Goal: Task Accomplishment & Management: Complete application form

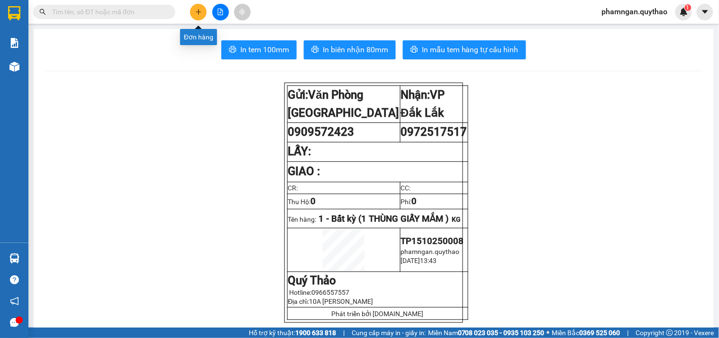
click at [201, 16] on button at bounding box center [198, 12] width 17 height 17
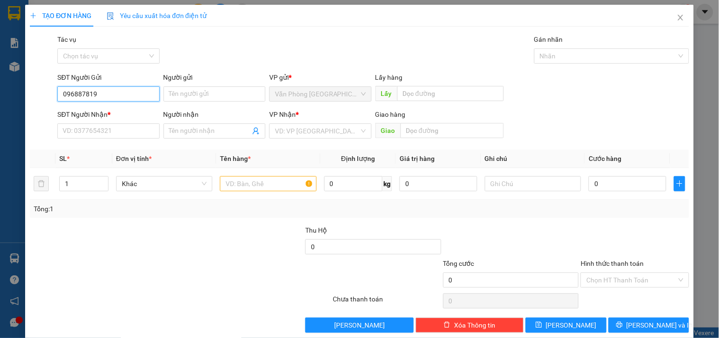
type input "0968878195"
click at [105, 113] on div "0968878195" at bounding box center [108, 113] width 90 height 10
type input "0347131523"
type input "0968878195"
click at [273, 182] on input "text" at bounding box center [268, 183] width 96 height 15
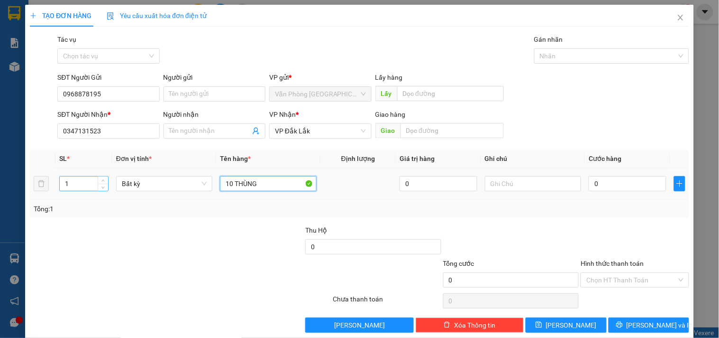
type input "10 THÙNG"
click at [76, 183] on input "1" at bounding box center [84, 183] width 48 height 14
type input "10"
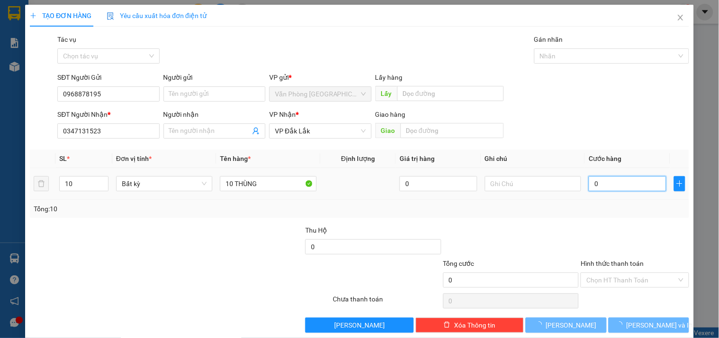
click at [605, 180] on input "0" at bounding box center [628, 183] width 78 height 15
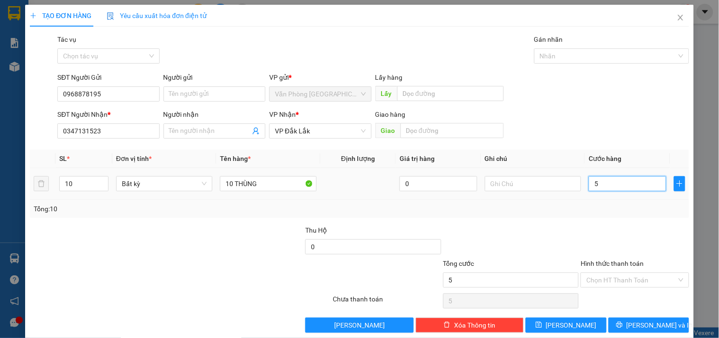
type input "5"
type input "50"
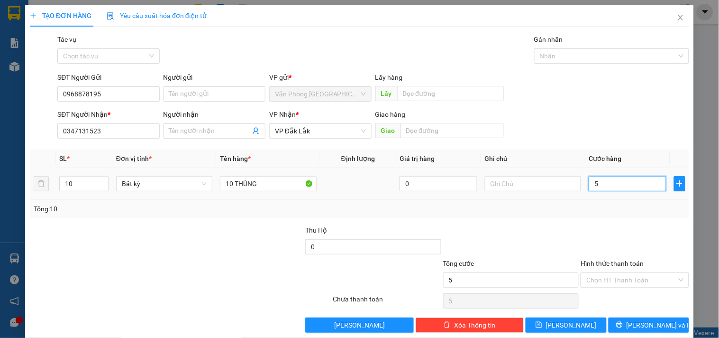
type input "50"
type input "500"
type input "5.000"
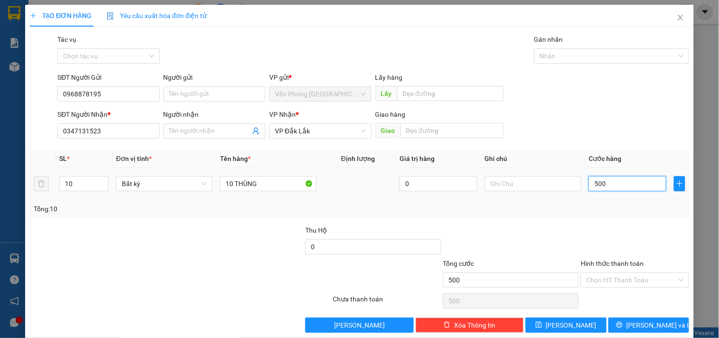
type input "5.000"
type input "50.000"
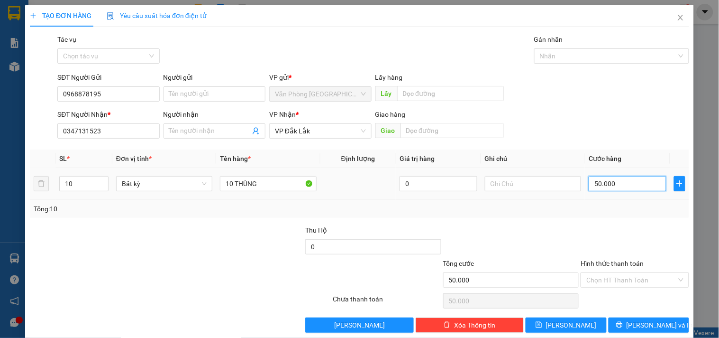
type input "500.000"
drag, startPoint x: 657, startPoint y: 278, endPoint x: 652, endPoint y: 272, distance: 7.9
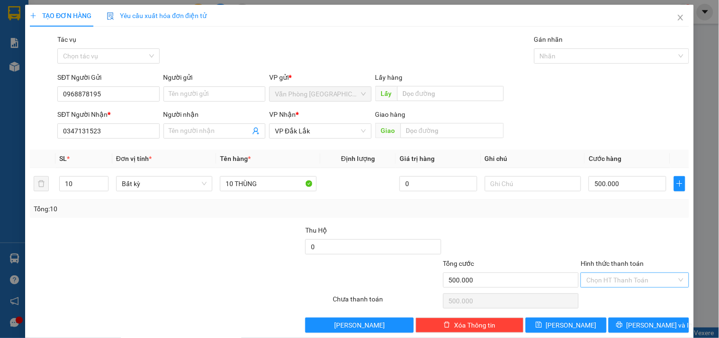
click at [656, 277] on input "Hình thức thanh toán" at bounding box center [631, 280] width 90 height 14
drag, startPoint x: 610, startPoint y: 229, endPoint x: 610, endPoint y: 248, distance: 19.0
click at [610, 229] on div "Tại văn phòng" at bounding box center [629, 230] width 96 height 10
type input "0"
click at [645, 326] on span "[PERSON_NAME] và In" at bounding box center [660, 325] width 66 height 10
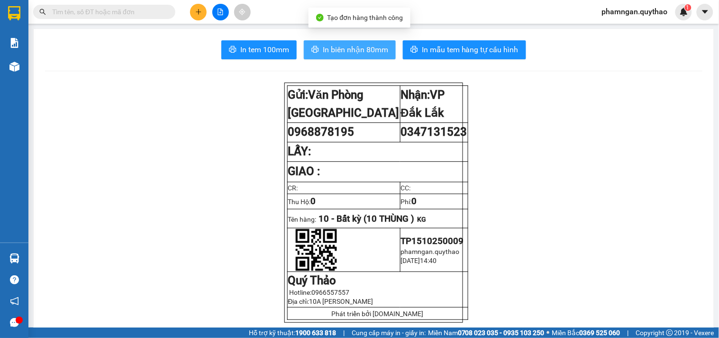
click at [338, 51] on span "In biên nhận 80mm" at bounding box center [355, 50] width 65 height 12
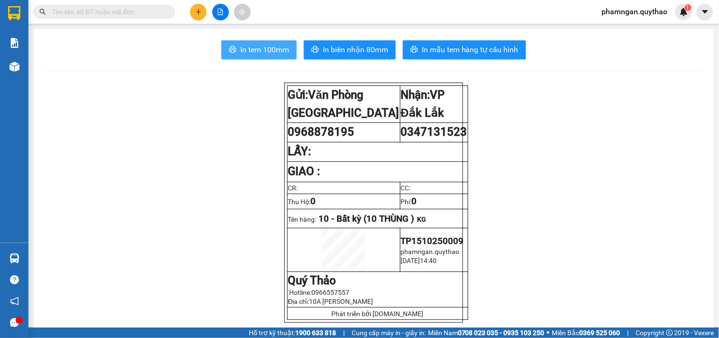
click at [263, 54] on span "In tem 100mm" at bounding box center [264, 50] width 49 height 12
click at [195, 13] on icon "plus" at bounding box center [198, 12] width 7 height 7
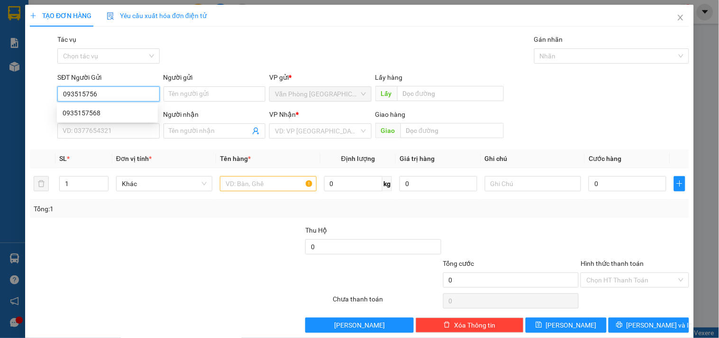
type input "0935157568"
click at [122, 110] on div "0935157568" at bounding box center [108, 113] width 90 height 10
type input "0388439359"
type input "KM 12"
type input "0935157568"
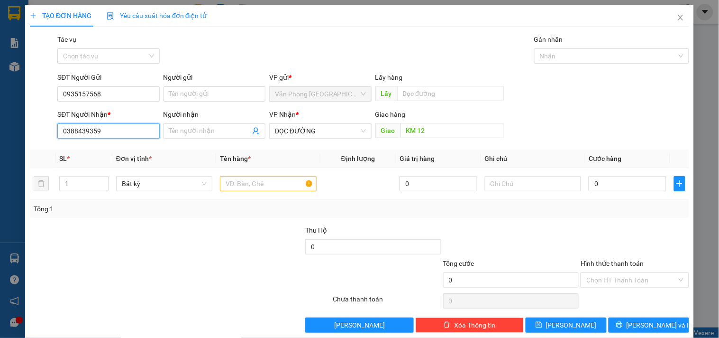
drag, startPoint x: 111, startPoint y: 129, endPoint x: 22, endPoint y: 130, distance: 89.1
click at [24, 130] on div "TẠO ĐƠN HÀNG Yêu cầu xuất hóa đơn điện tử Transit Pickup Surcharge Ids Transit …" at bounding box center [359, 169] width 719 height 338
click at [272, 181] on input "text" at bounding box center [268, 183] width 96 height 15
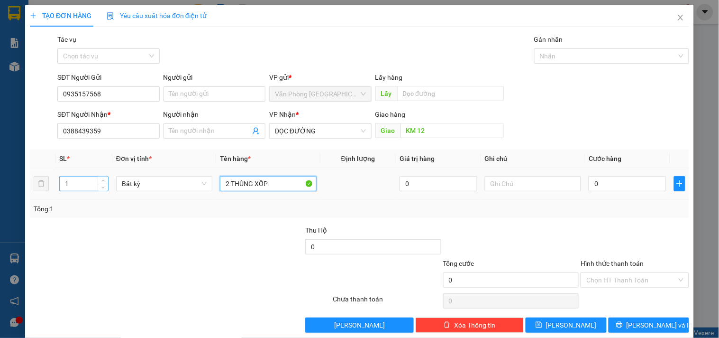
type input "2 THÙNG XỐP"
click at [76, 187] on input "1" at bounding box center [84, 183] width 48 height 14
type input "2"
click at [626, 176] on input "0" at bounding box center [628, 183] width 78 height 15
type input "1"
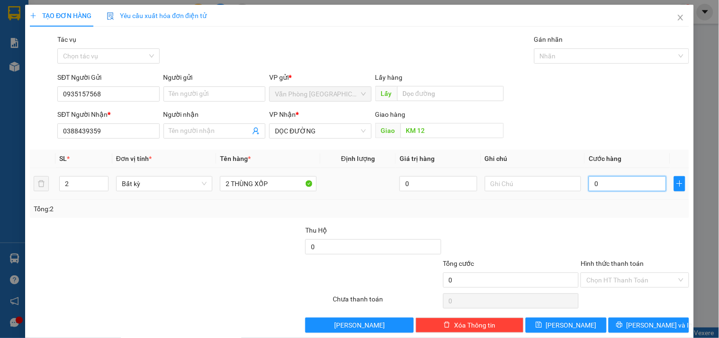
type input "1"
type input "16"
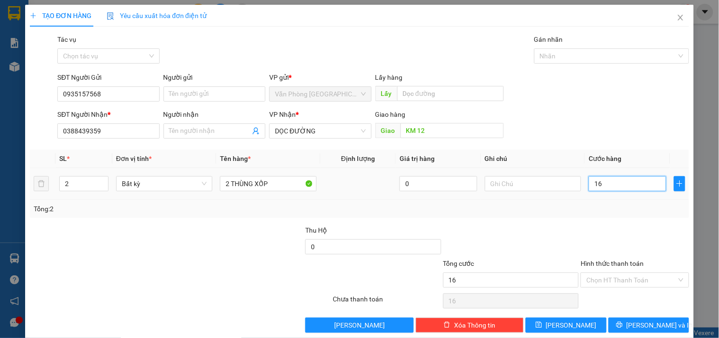
type input "160"
type input "160.000"
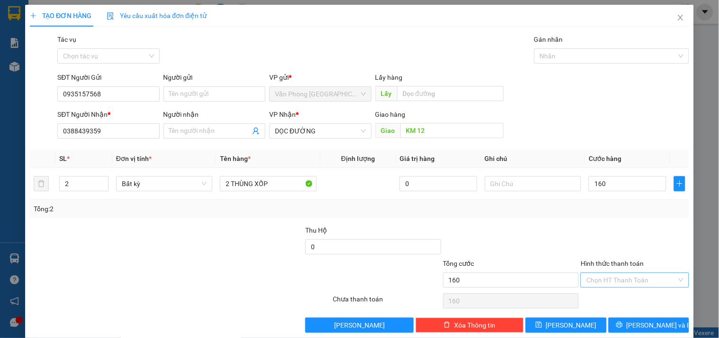
type input "160.000"
click at [629, 276] on input "Hình thức thanh toán" at bounding box center [631, 280] width 90 height 14
click at [623, 225] on div "Tại văn phòng" at bounding box center [629, 230] width 96 height 10
click at [621, 334] on div "TẠO ĐƠN HÀNG Yêu cầu xuất hóa đơn điện tử Transit Pickup Surcharge Ids Transit …" at bounding box center [359, 172] width 669 height 335
click at [634, 321] on span "Lưu và In" at bounding box center [660, 325] width 66 height 10
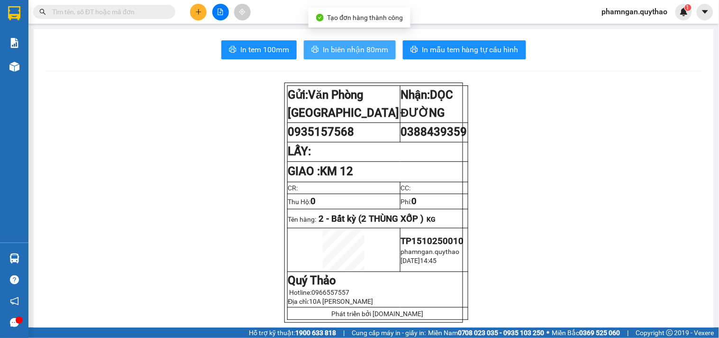
click at [344, 55] on button "In biên nhận 80mm" at bounding box center [350, 49] width 92 height 19
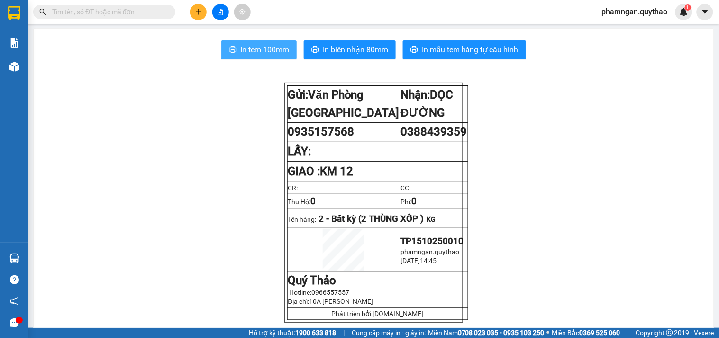
drag, startPoint x: 269, startPoint y: 54, endPoint x: 278, endPoint y: 45, distance: 12.4
click at [269, 54] on span "In tem 100mm" at bounding box center [264, 50] width 49 height 12
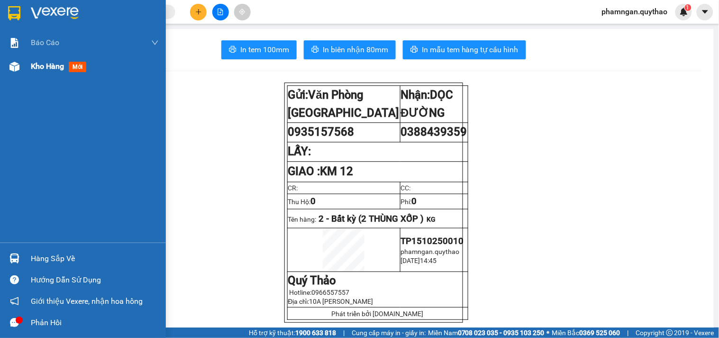
click at [36, 70] on span "Kho hàng" at bounding box center [47, 66] width 33 height 9
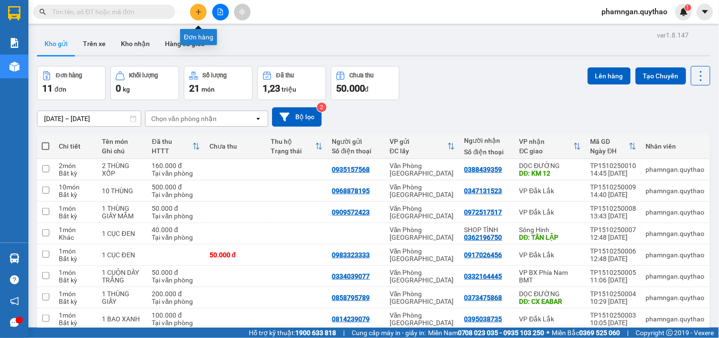
click at [201, 11] on icon "plus" at bounding box center [198, 12] width 7 height 7
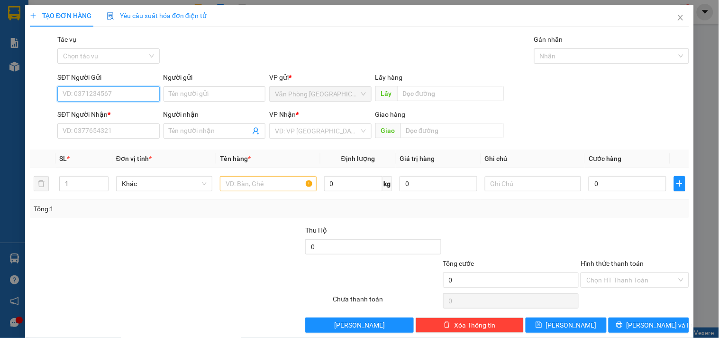
click at [124, 92] on input "SĐT Người Gửi" at bounding box center [108, 93] width 102 height 15
type input "0796942304"
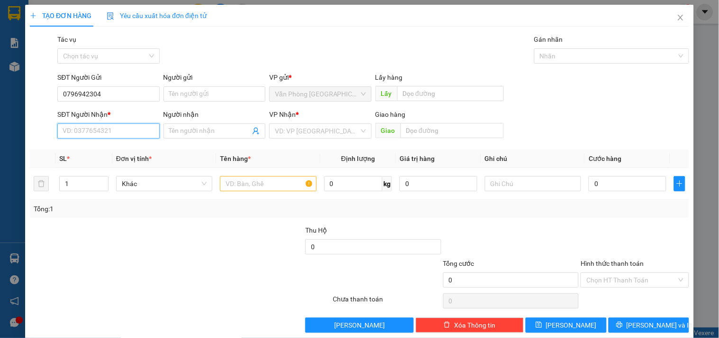
click at [119, 130] on input "SĐT Người Nhận *" at bounding box center [108, 130] width 102 height 15
type input "0379477447"
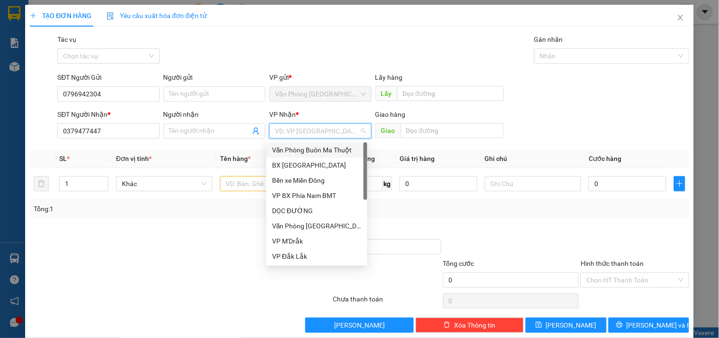
click at [308, 133] on input "search" at bounding box center [317, 131] width 84 height 14
click at [292, 251] on div "VP Đắk Lắk" at bounding box center [317, 256] width 90 height 10
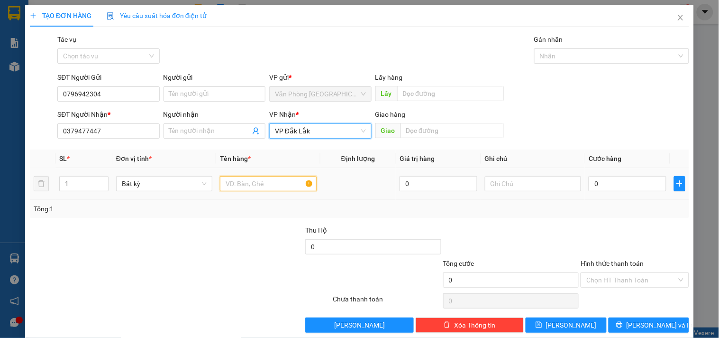
click at [269, 185] on input "text" at bounding box center [268, 183] width 96 height 15
click at [678, 16] on icon "close" at bounding box center [680, 18] width 5 height 6
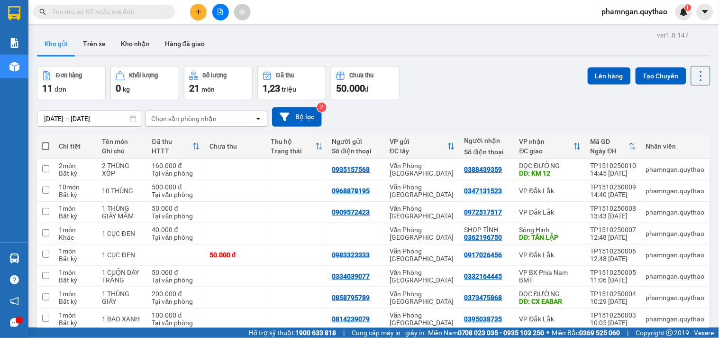
click at [46, 146] on span at bounding box center [46, 146] width 8 height 8
click at [46, 141] on input "checkbox" at bounding box center [46, 141] width 0 height 0
checkbox input "true"
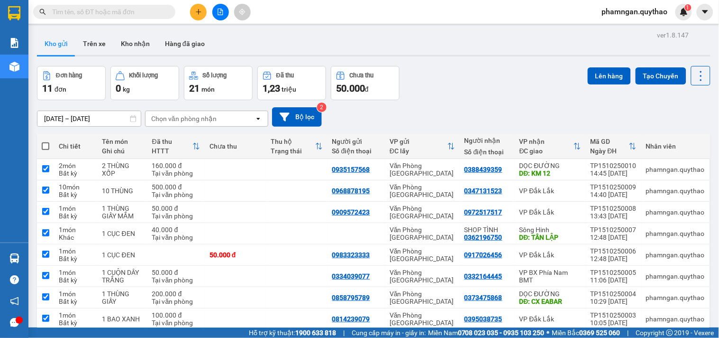
checkbox input "true"
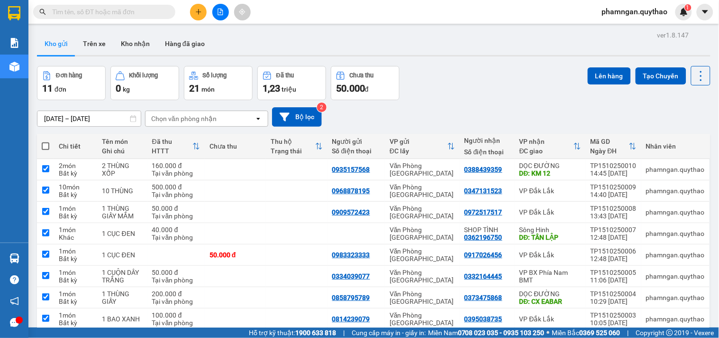
checkbox input "true"
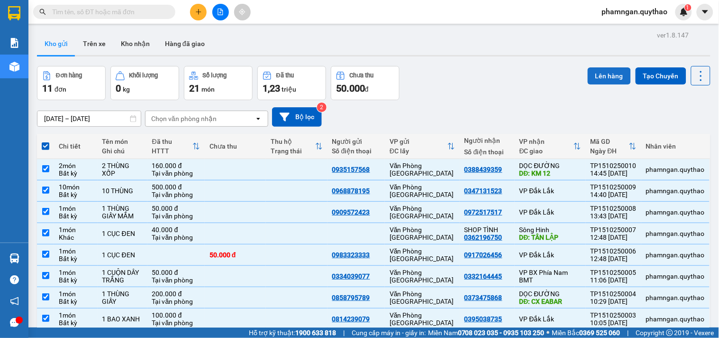
click at [601, 75] on button "Lên hàng" at bounding box center [609, 75] width 43 height 17
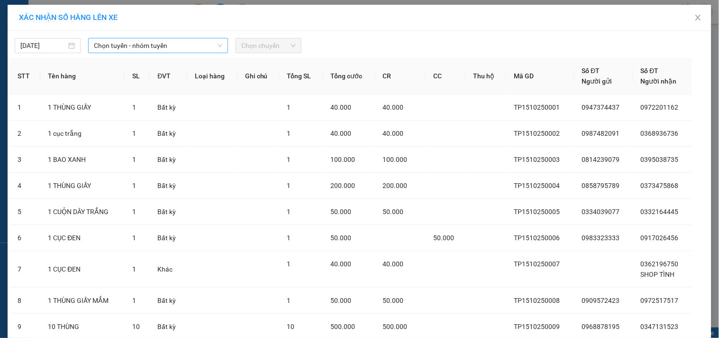
click at [168, 46] on span "Chọn tuyến - nhóm tuyến" at bounding box center [158, 45] width 128 height 14
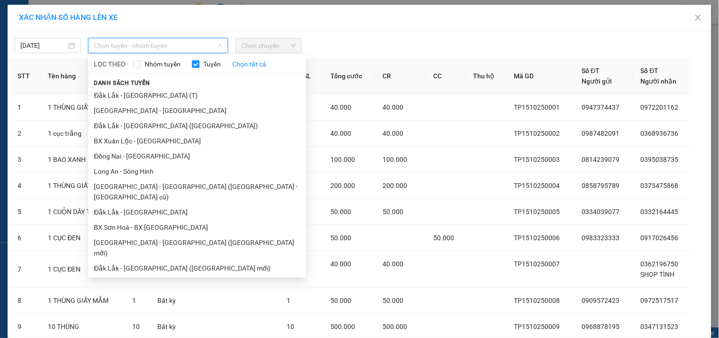
click at [169, 179] on ul "Đắk Lắk - Sài Gòn (T) Tây Ninh - Đắk Lắk Đắk Lắk - Sài Gòn (BXMT) BX Xuân Lộc -…" at bounding box center [197, 181] width 218 height 186
click at [112, 306] on li "[GEOGRAPHIC_DATA] - [GEOGRAPHIC_DATA] ([GEOGRAPHIC_DATA] - [GEOGRAPHIC_DATA] cũ)" at bounding box center [197, 319] width 218 height 26
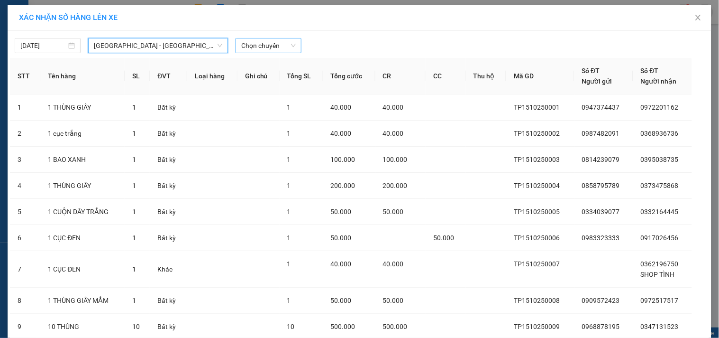
click at [258, 38] on span "Chọn chuyến" at bounding box center [268, 45] width 55 height 14
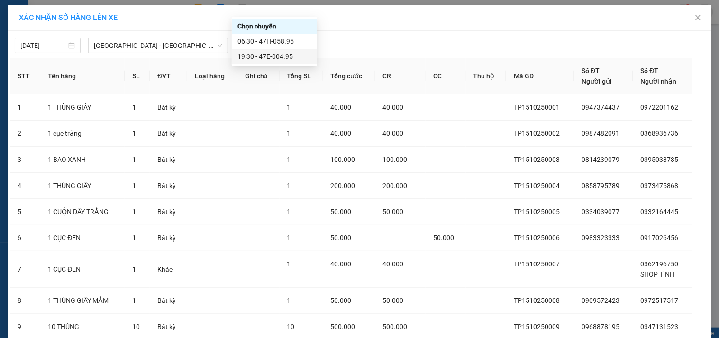
click at [272, 53] on div "19:30 - 47E-004.95" at bounding box center [274, 56] width 74 height 10
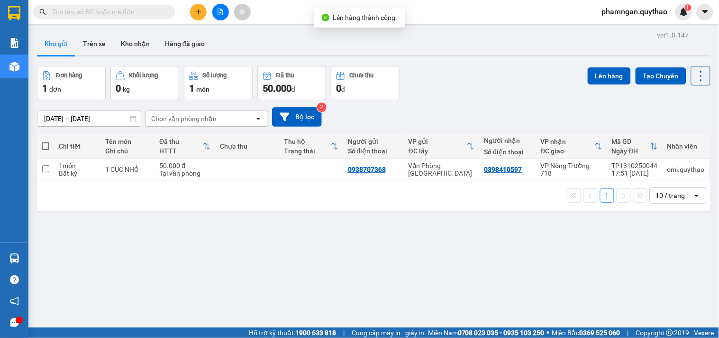
click at [218, 16] on button at bounding box center [220, 12] width 17 height 17
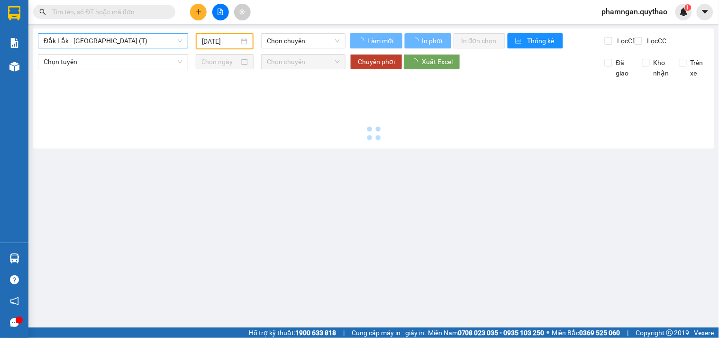
type input "[DATE]"
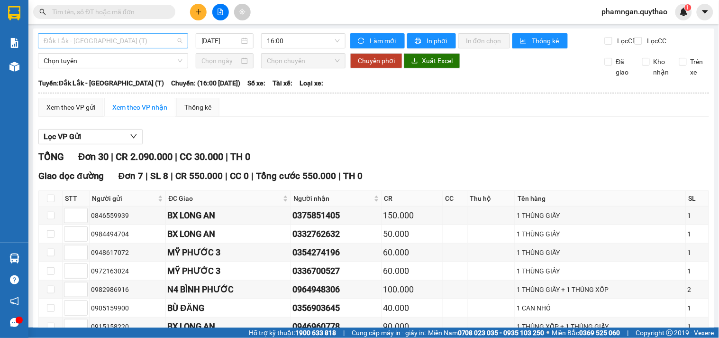
click at [119, 40] on span "Đắk Lắk - Sài Gòn (T)" at bounding box center [113, 41] width 139 height 14
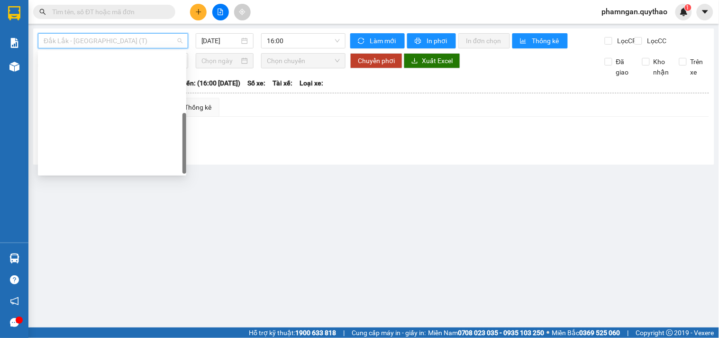
click at [100, 267] on div "[GEOGRAPHIC_DATA] - [GEOGRAPHIC_DATA] ([GEOGRAPHIC_DATA] - [GEOGRAPHIC_DATA] cũ)" at bounding box center [112, 272] width 137 height 10
type input "[DATE]"
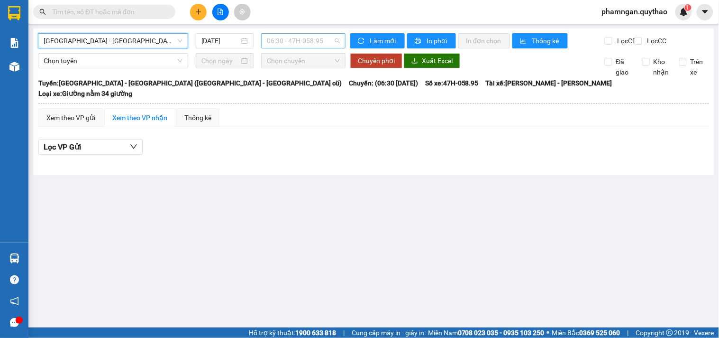
click at [291, 42] on span "06:30 - 47H-058.95" at bounding box center [303, 41] width 73 height 14
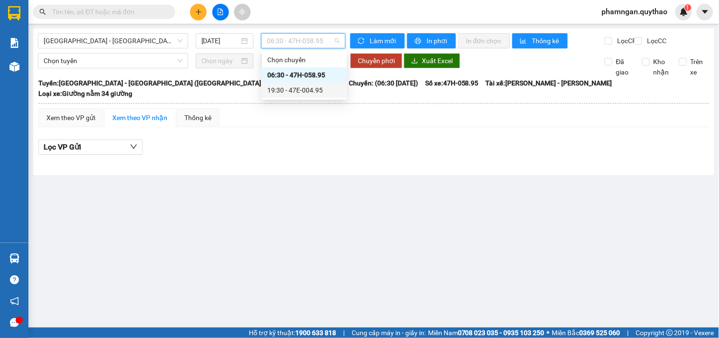
click at [314, 85] on div "19:30 - 47E-004.95" at bounding box center [304, 90] width 74 height 10
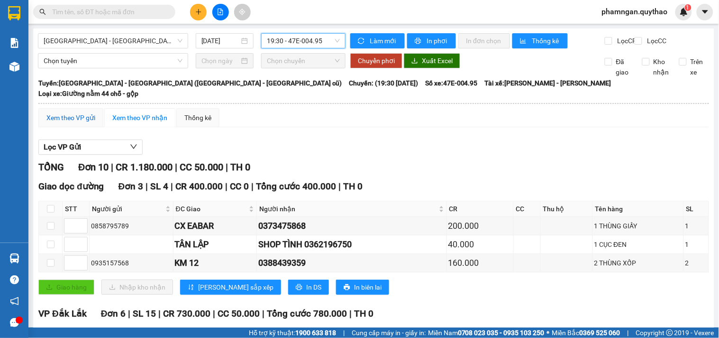
click at [79, 115] on div "Xem theo VP gửi" at bounding box center [70, 117] width 49 height 10
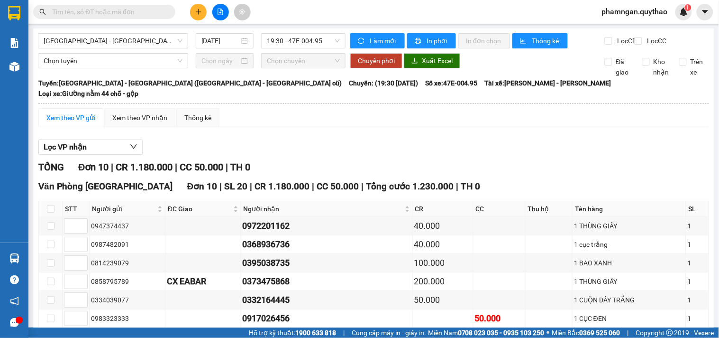
click at [207, 330] on div "TÂN LẬP" at bounding box center [203, 336] width 73 height 13
drag, startPoint x: 57, startPoint y: 212, endPoint x: 53, endPoint y: 197, distance: 16.1
click at [57, 328] on td at bounding box center [51, 337] width 24 height 18
drag, startPoint x: 49, startPoint y: 212, endPoint x: 64, endPoint y: 200, distance: 19.8
click at [52, 333] on input "checkbox" at bounding box center [51, 337] width 8 height 8
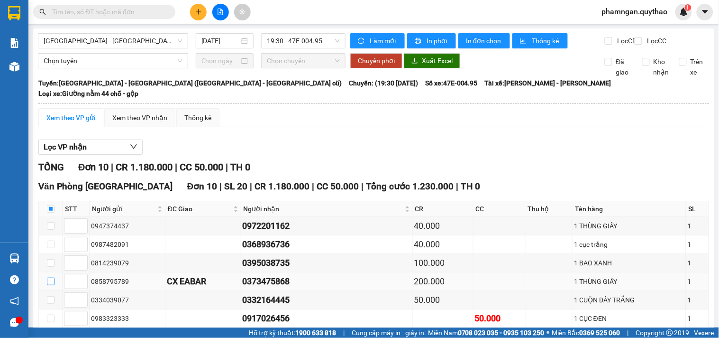
click at [50, 277] on input "checkbox" at bounding box center [51, 281] width 8 height 8
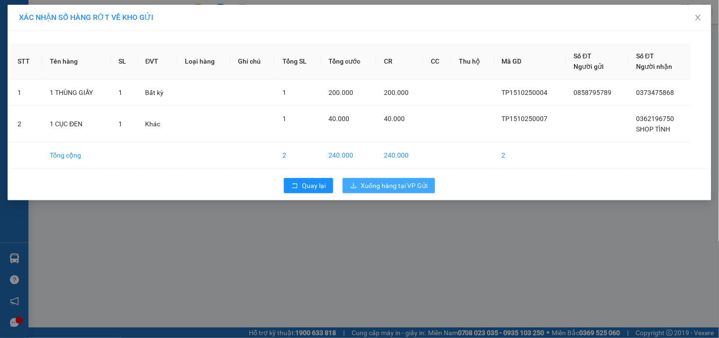
click at [398, 188] on span "Xuống hàng tại VP Gửi" at bounding box center [394, 185] width 67 height 10
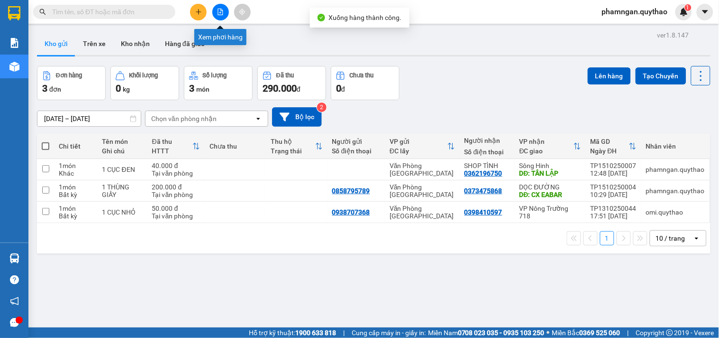
click at [221, 8] on button at bounding box center [220, 12] width 17 height 17
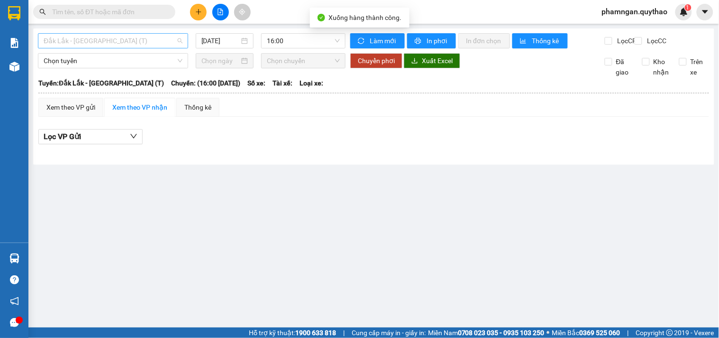
click at [112, 46] on span "Đắk Lắk - Sài Gòn (T)" at bounding box center [113, 41] width 139 height 14
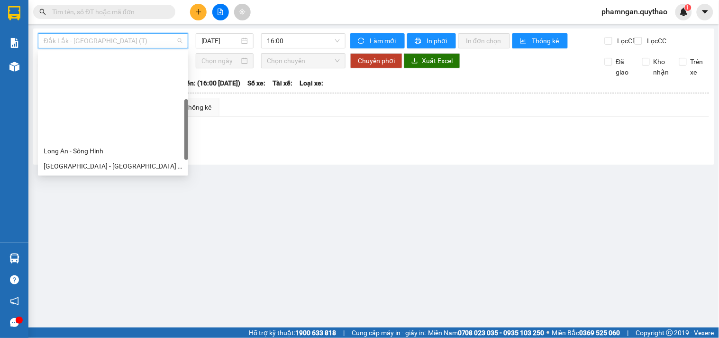
click at [89, 267] on div "[GEOGRAPHIC_DATA] - [GEOGRAPHIC_DATA] ([GEOGRAPHIC_DATA] - [GEOGRAPHIC_DATA] cũ)" at bounding box center [113, 272] width 139 height 10
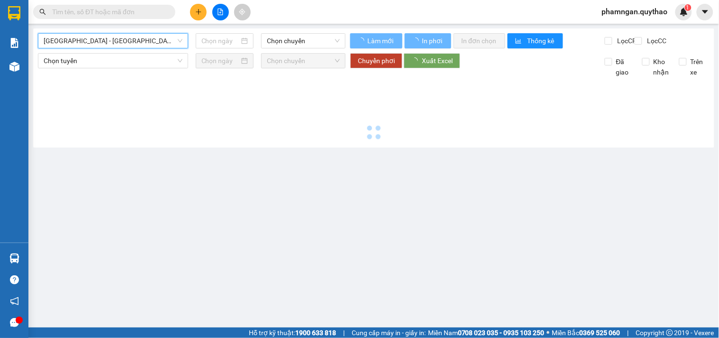
type input "[DATE]"
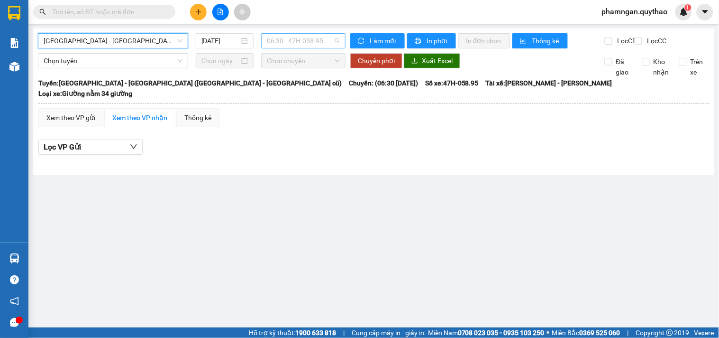
click at [305, 41] on span "06:30 - 47H-058.95" at bounding box center [303, 41] width 73 height 14
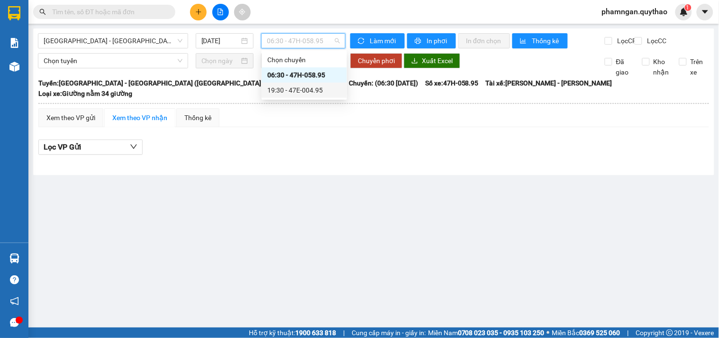
click at [326, 87] on div "19:30 - 47E-004.95" at bounding box center [304, 90] width 74 height 10
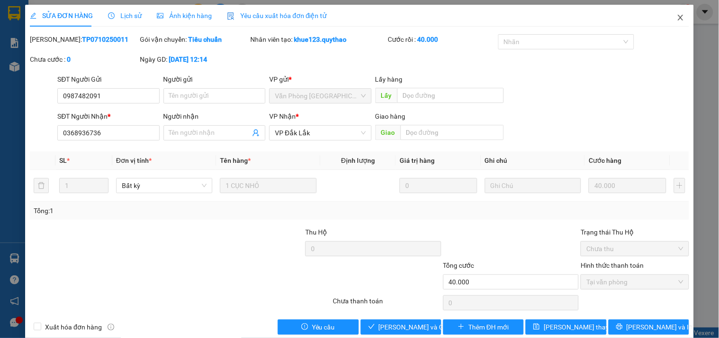
drag, startPoint x: 671, startPoint y: 19, endPoint x: 645, endPoint y: 23, distance: 26.3
click at [677, 19] on icon "close" at bounding box center [681, 18] width 8 height 8
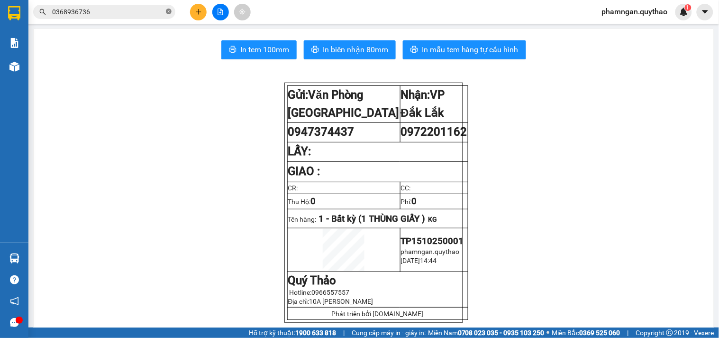
drag, startPoint x: 169, startPoint y: 10, endPoint x: 160, endPoint y: 13, distance: 8.9
click at [168, 11] on icon "close-circle" at bounding box center [169, 12] width 6 height 6
click at [145, 13] on input "text" at bounding box center [108, 12] width 112 height 10
paste input "0388439359"
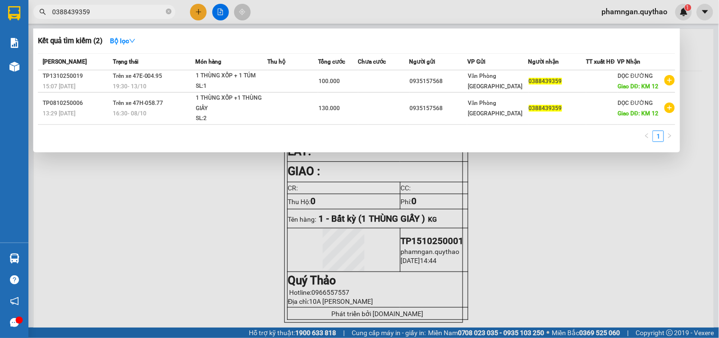
type input "0388439359"
click at [198, 14] on div at bounding box center [359, 169] width 719 height 338
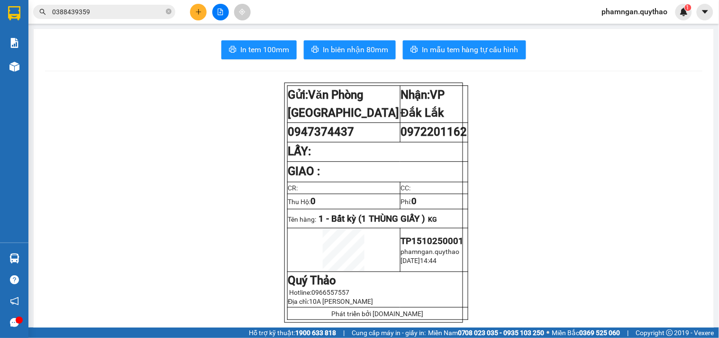
click at [192, 11] on button at bounding box center [198, 12] width 17 height 17
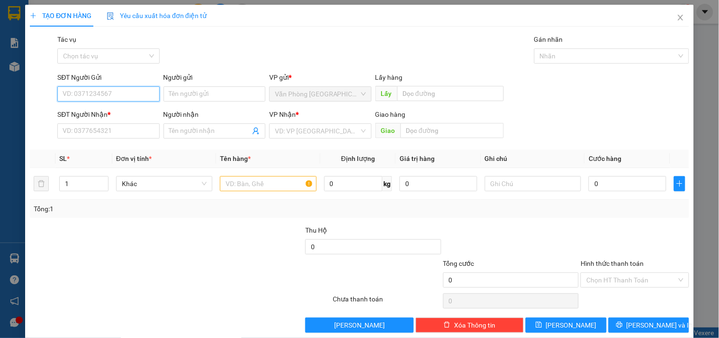
click at [119, 94] on input "SĐT Người Gửi" at bounding box center [108, 93] width 102 height 15
type input "0918412352"
click at [119, 114] on div "0918412352" at bounding box center [108, 113] width 90 height 10
type input "0947207718"
type input "0918412352"
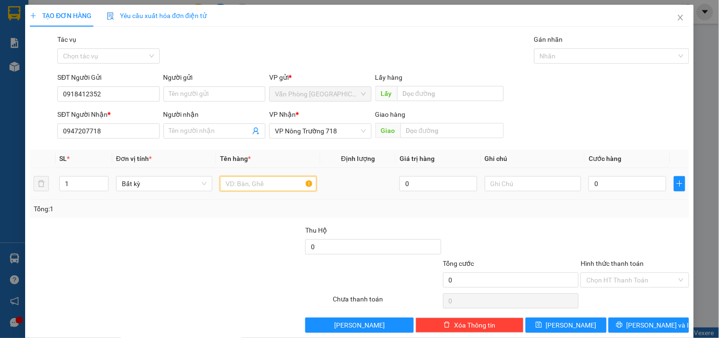
click at [258, 186] on input "text" at bounding box center [268, 183] width 96 height 15
type input "6 THÙNG GIẤY"
click at [84, 186] on input "1" at bounding box center [84, 183] width 48 height 14
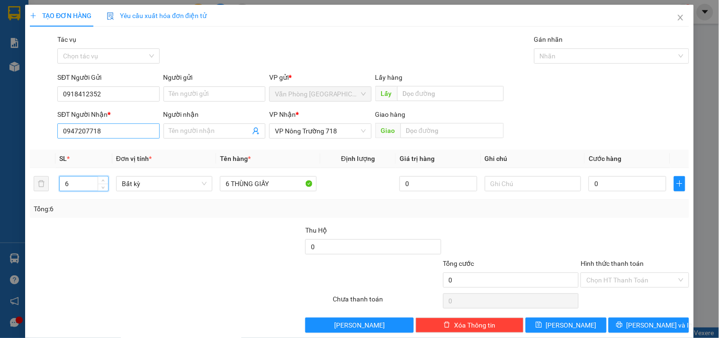
type input "6"
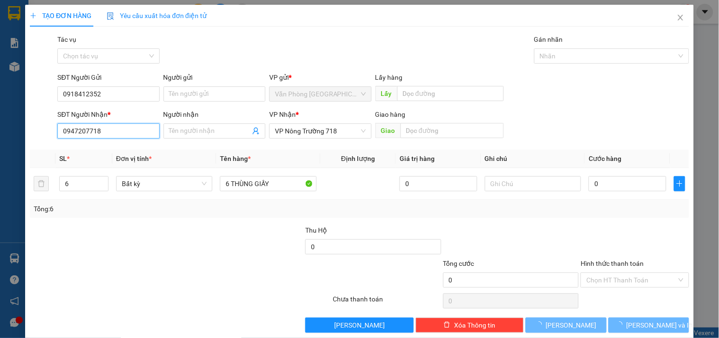
drag, startPoint x: 111, startPoint y: 132, endPoint x: 0, endPoint y: 132, distance: 111.4
click at [0, 132] on div "TẠO ĐƠN HÀNG Yêu cầu xuất hóa đơn điện tử Transit Pickup Surcharge Ids Transit …" at bounding box center [359, 169] width 719 height 338
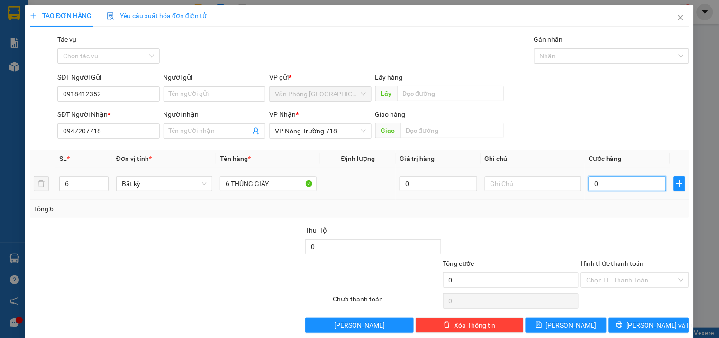
click at [617, 185] on input "0" at bounding box center [628, 183] width 78 height 15
type input "4"
type input "48"
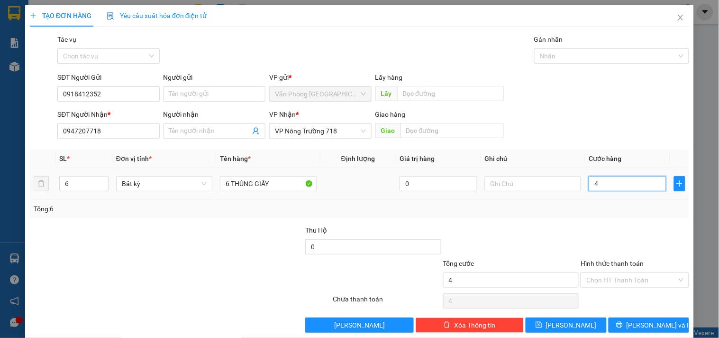
type input "48"
type input "480"
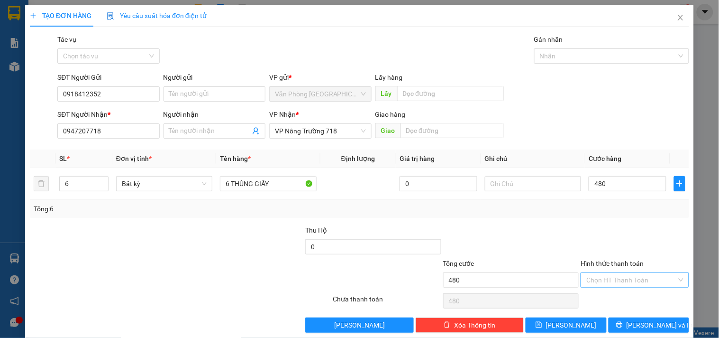
click at [612, 280] on input "Hình thức thanh toán" at bounding box center [631, 280] width 90 height 14
type input "480.000"
click at [618, 225] on div "Tại văn phòng" at bounding box center [629, 230] width 96 height 10
type input "0"
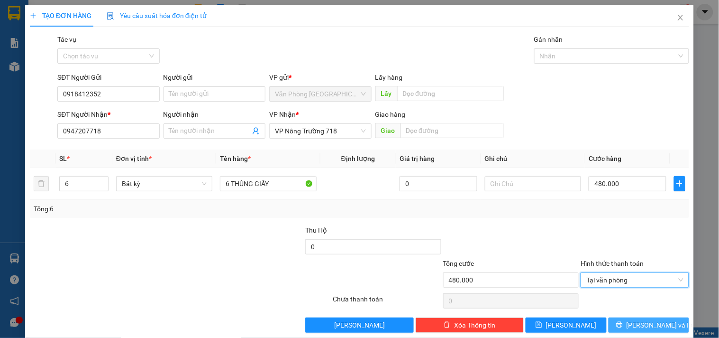
click at [623, 322] on icon "printer" at bounding box center [619, 324] width 7 height 7
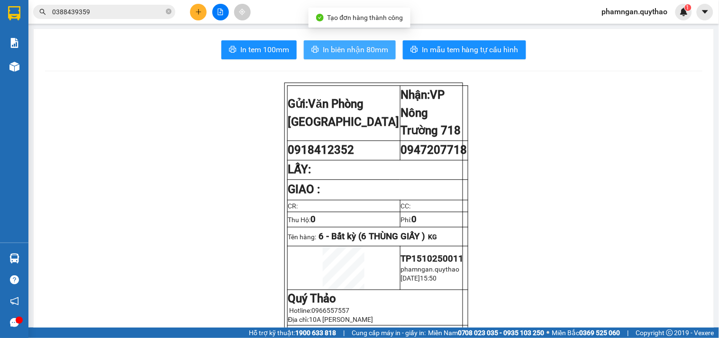
click at [352, 46] on span "In biên nhận 80mm" at bounding box center [355, 50] width 65 height 12
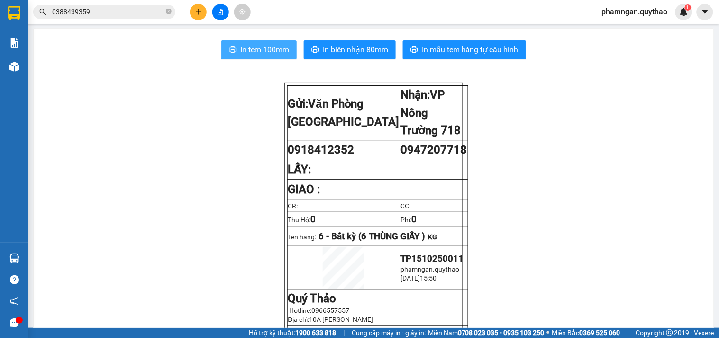
click at [268, 55] on span "In tem 100mm" at bounding box center [264, 50] width 49 height 12
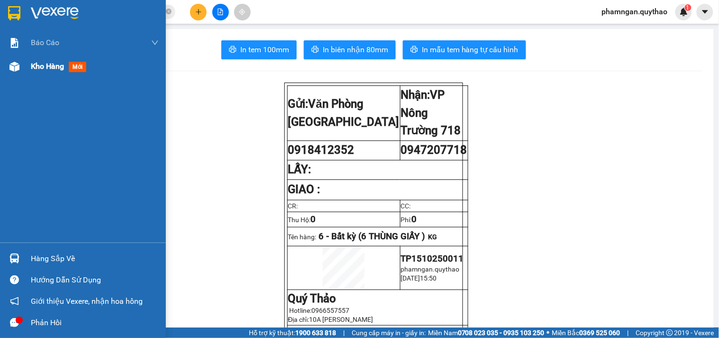
click at [20, 71] on div at bounding box center [14, 66] width 17 height 17
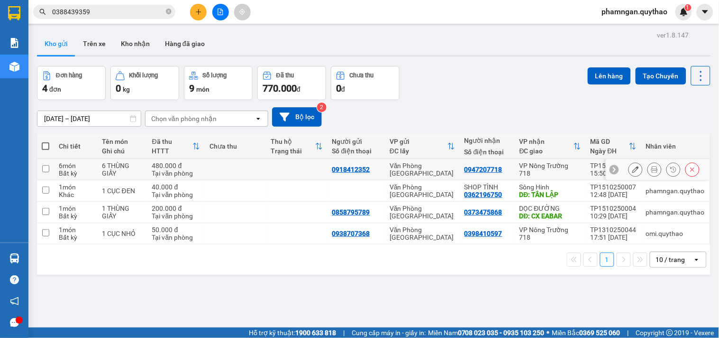
click at [442, 171] on div "Văn Phòng [GEOGRAPHIC_DATA]" at bounding box center [422, 169] width 65 height 15
checkbox input "true"
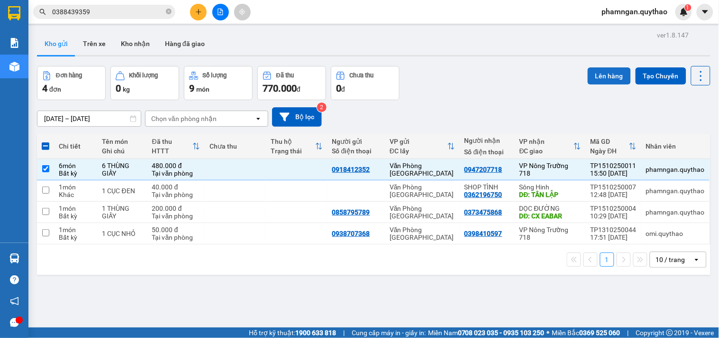
click at [603, 81] on button "Lên hàng" at bounding box center [609, 75] width 43 height 17
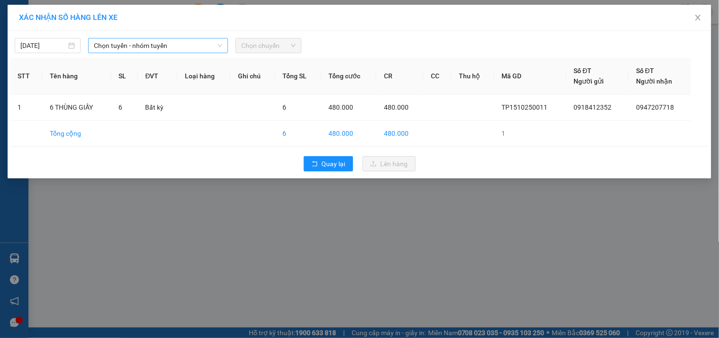
click at [193, 45] on span "Chọn tuyến - nhóm tuyến" at bounding box center [158, 45] width 128 height 14
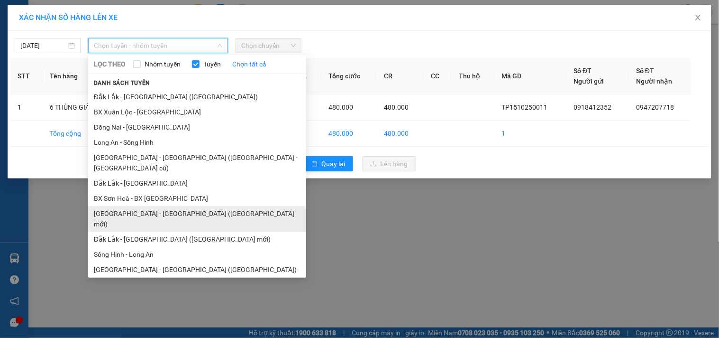
scroll to position [57, 0]
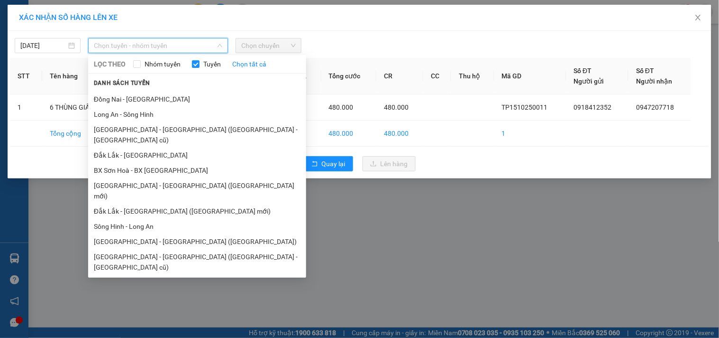
click at [150, 249] on li "Sài Gòn - Đắk Lắk (BXMT - BXMĐ cũ)" at bounding box center [197, 262] width 218 height 26
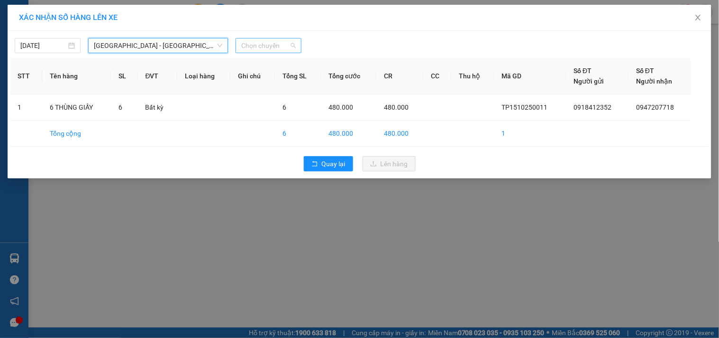
click at [271, 44] on span "Chọn chuyến" at bounding box center [268, 45] width 55 height 14
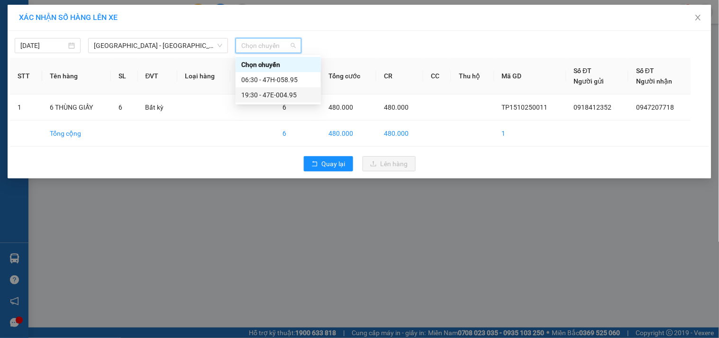
drag, startPoint x: 279, startPoint y: 95, endPoint x: 290, endPoint y: 97, distance: 11.0
click at [280, 95] on div "19:30 - 47E-004.95" at bounding box center [278, 95] width 74 height 10
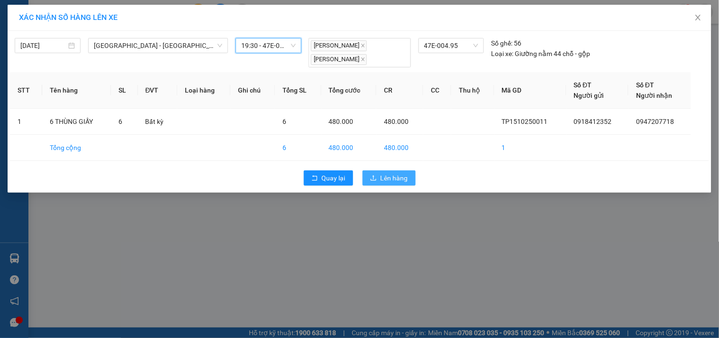
click at [383, 182] on span "Lên hàng" at bounding box center [394, 178] width 27 height 10
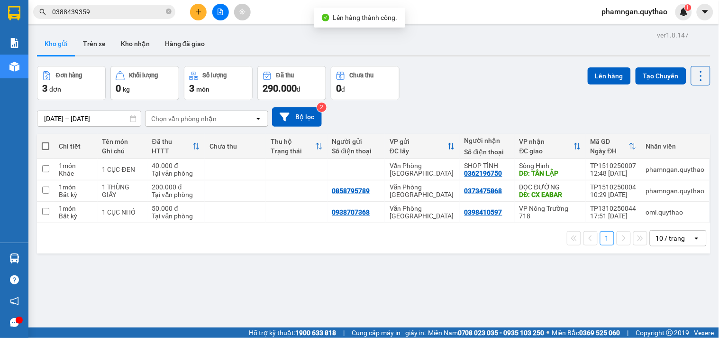
click at [218, 15] on icon "file-add" at bounding box center [220, 12] width 5 height 7
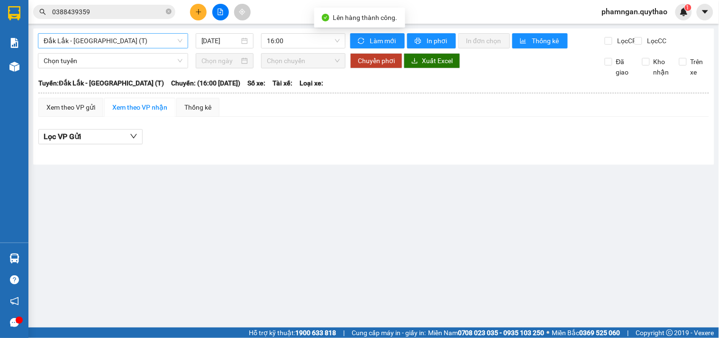
click at [144, 43] on span "Đắk Lắk - Sài Gòn (T)" at bounding box center [113, 41] width 139 height 14
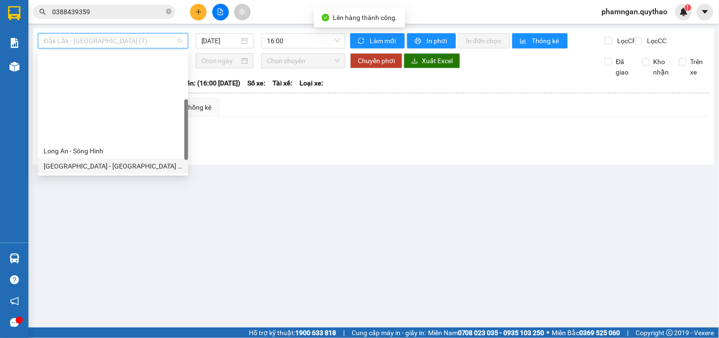
scroll to position [105, 0]
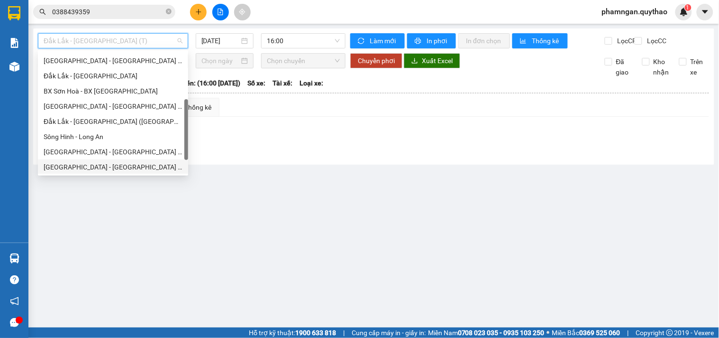
click at [117, 164] on div "Sài Gòn - Đắk Lắk (BXMT - BXMĐ cũ)" at bounding box center [113, 167] width 139 height 10
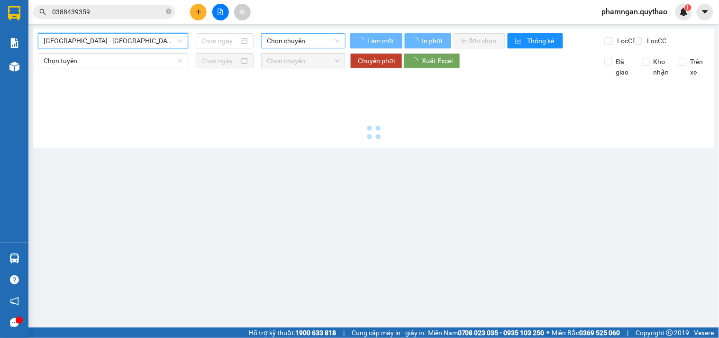
type input "[DATE]"
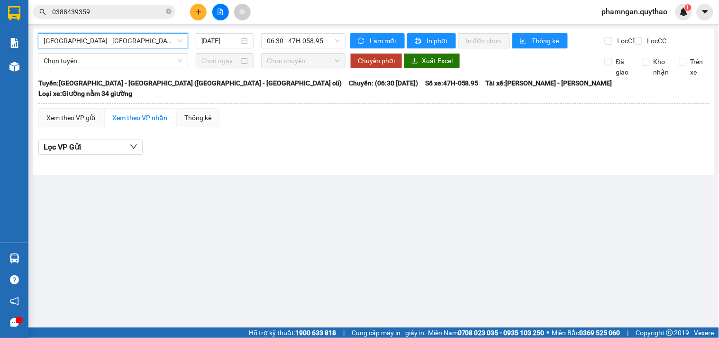
drag, startPoint x: 287, startPoint y: 43, endPoint x: 295, endPoint y: 49, distance: 9.8
click at [288, 43] on span "06:30 - 47H-058.95" at bounding box center [303, 41] width 73 height 14
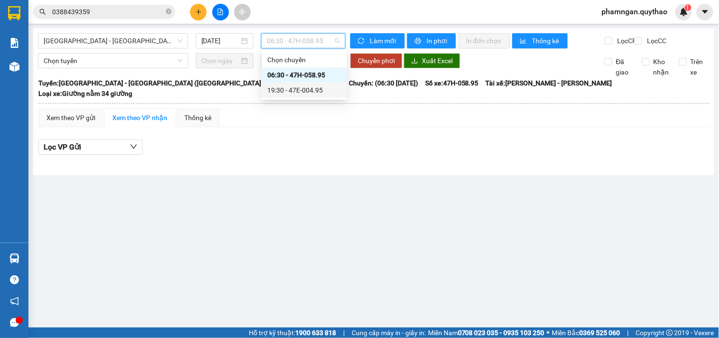
click at [324, 89] on div "19:30 - 47E-004.95" at bounding box center [304, 90] width 74 height 10
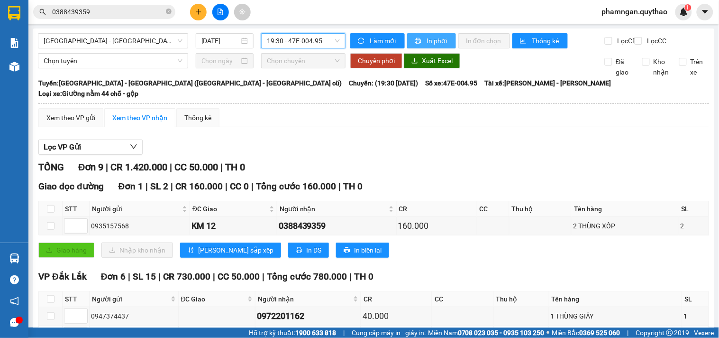
click at [438, 38] on span "In phơi" at bounding box center [438, 41] width 22 height 10
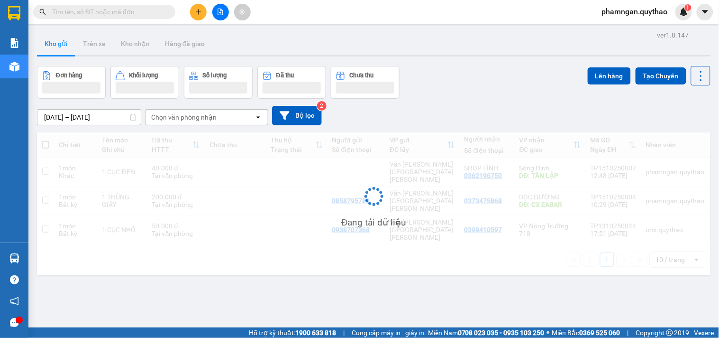
click at [125, 8] on input "text" at bounding box center [108, 12] width 112 height 10
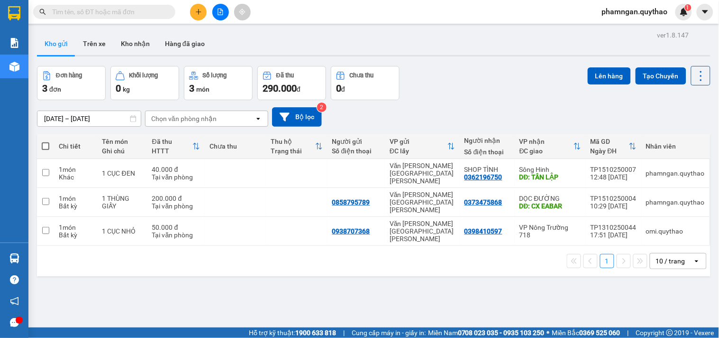
paste input "0947207718"
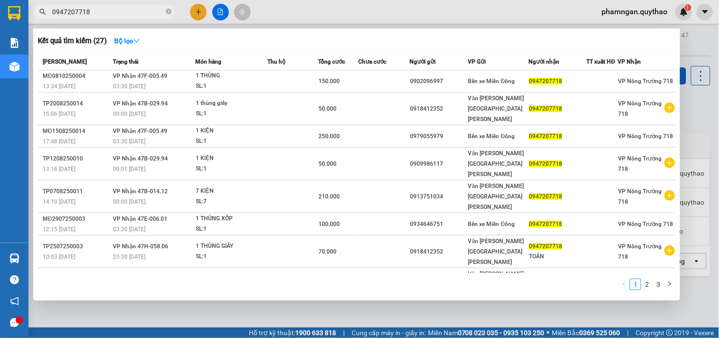
type input "0947207718"
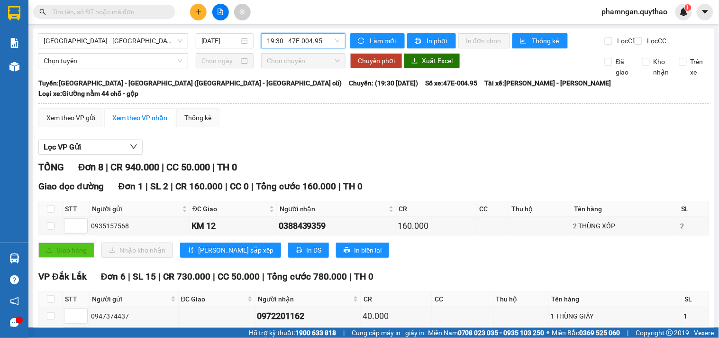
scroll to position [228, 0]
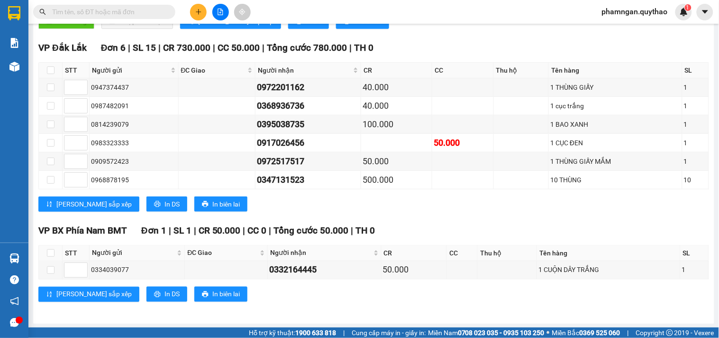
click at [196, 7] on button at bounding box center [198, 12] width 17 height 17
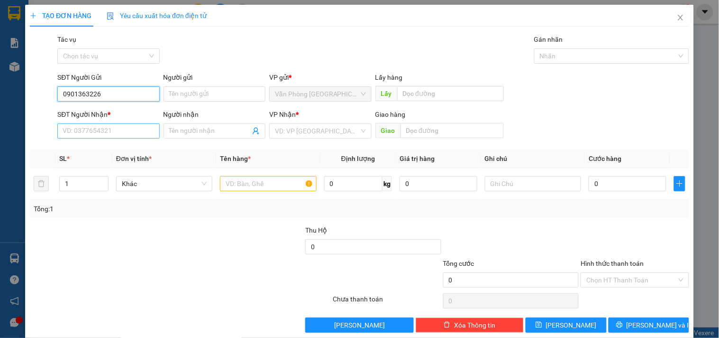
type input "0901363226"
click at [78, 128] on input "SĐT Người Nhận *" at bounding box center [108, 130] width 102 height 15
type input "0364932929"
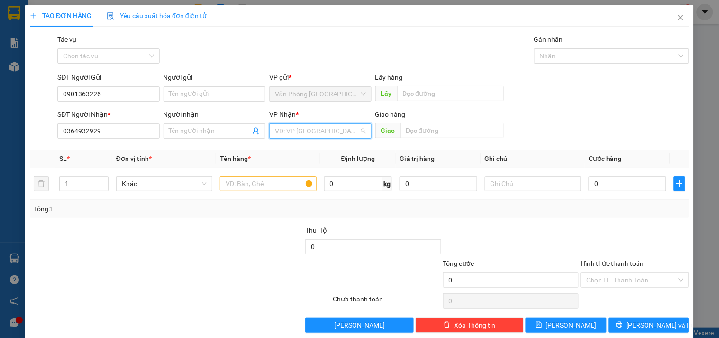
click at [322, 138] on input "search" at bounding box center [317, 131] width 84 height 14
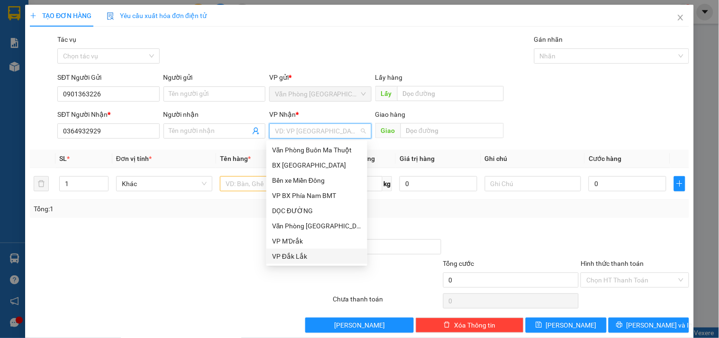
click at [297, 254] on div "VP Đắk Lắk" at bounding box center [317, 256] width 90 height 10
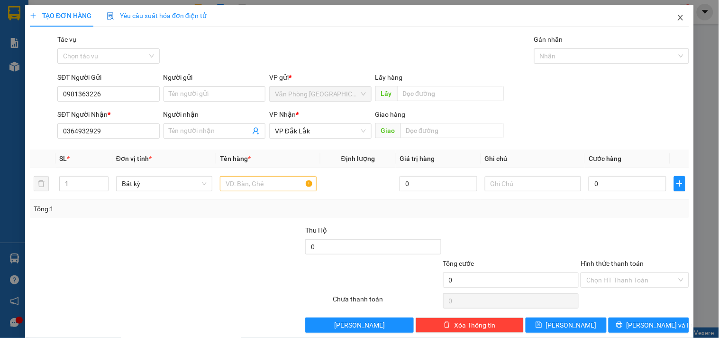
click at [672, 13] on span "Close" at bounding box center [680, 18] width 27 height 27
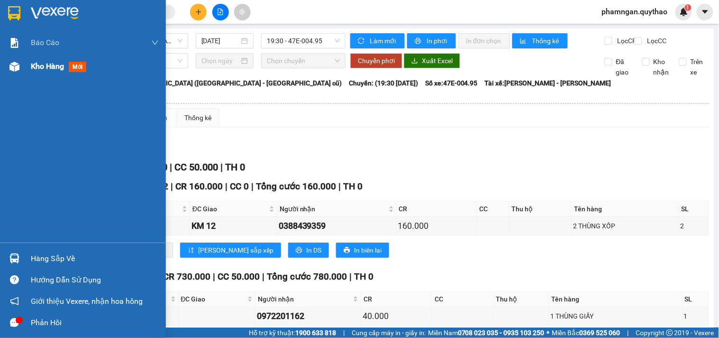
click at [29, 64] on div "Kho hàng mới" at bounding box center [83, 67] width 166 height 24
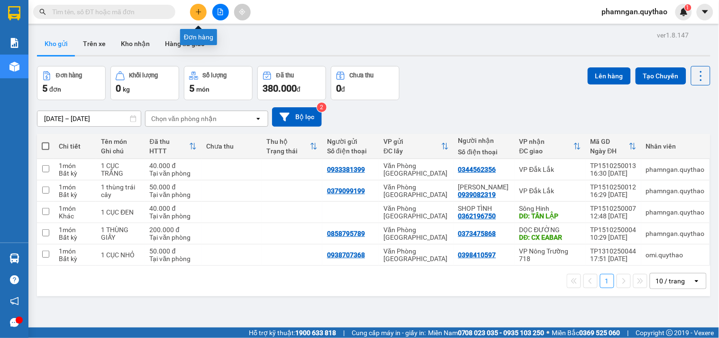
click at [196, 11] on icon "plus" at bounding box center [198, 11] width 5 height 0
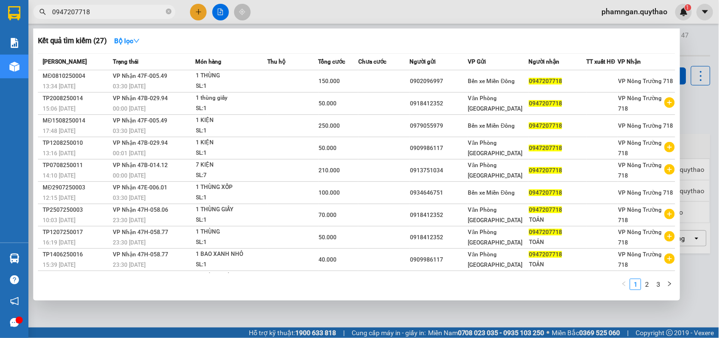
click at [191, 13] on div at bounding box center [359, 169] width 719 height 338
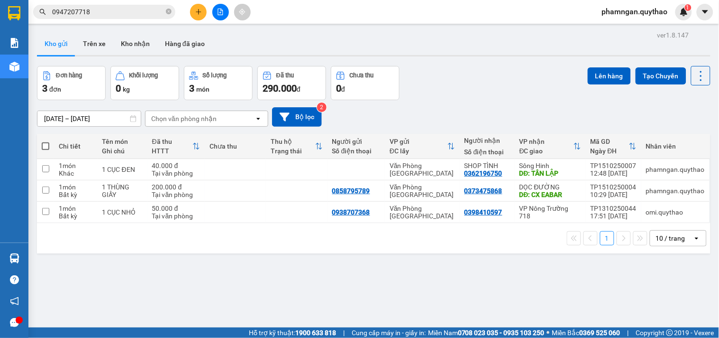
click at [193, 12] on button at bounding box center [198, 12] width 17 height 17
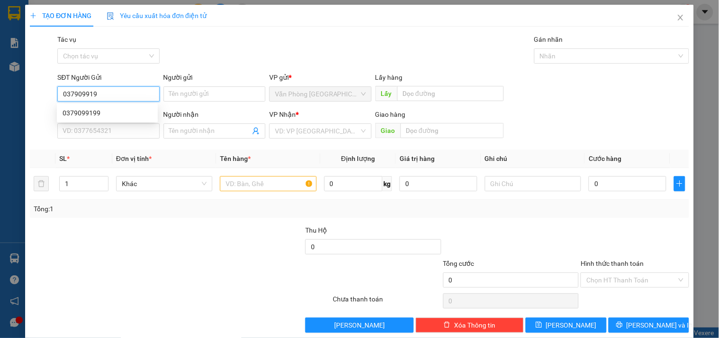
type input "0379099199"
click at [118, 112] on div "0379099199" at bounding box center [108, 113] width 90 height 10
type input "0939082319"
type input "[PERSON_NAME]"
type input "0379099199"
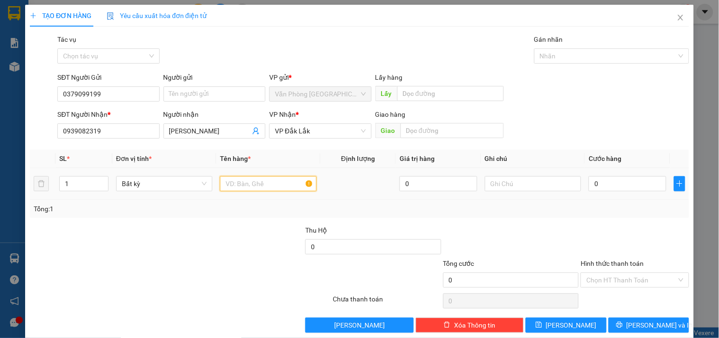
click at [274, 179] on input "text" at bounding box center [268, 183] width 96 height 15
type input "1 thùng trái cây"
click at [617, 193] on td "0" at bounding box center [627, 184] width 85 height 32
click at [621, 182] on input "0" at bounding box center [628, 183] width 78 height 15
type input "5"
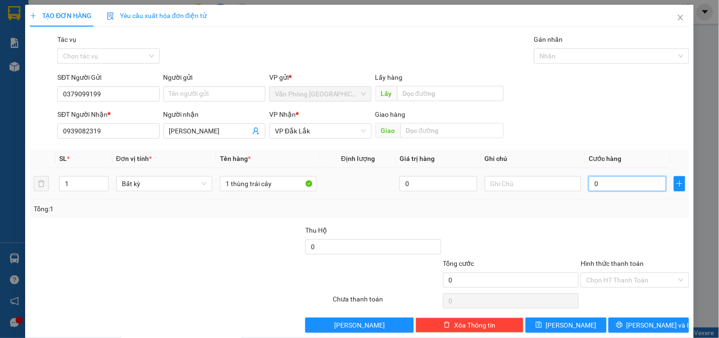
type input "5"
type input "50"
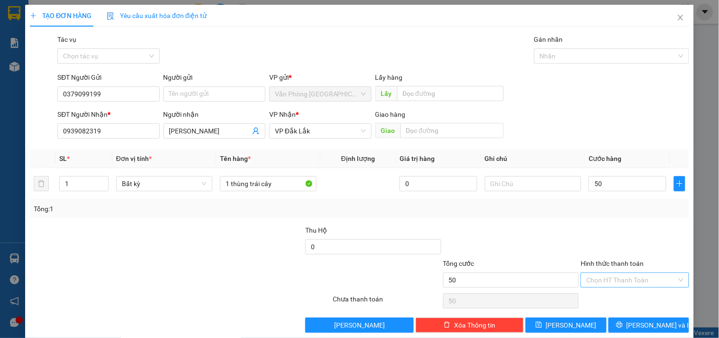
type input "50.000"
drag, startPoint x: 612, startPoint y: 275, endPoint x: 610, endPoint y: 280, distance: 5.3
click at [610, 280] on div "Hình thức thanh toán Chọn HT Thanh Toán" at bounding box center [635, 274] width 108 height 33
click at [612, 290] on div "Transit Pickup Surcharge Ids Transit Deliver Surcharge Ids Transit Deliver Surc…" at bounding box center [359, 183] width 659 height 298
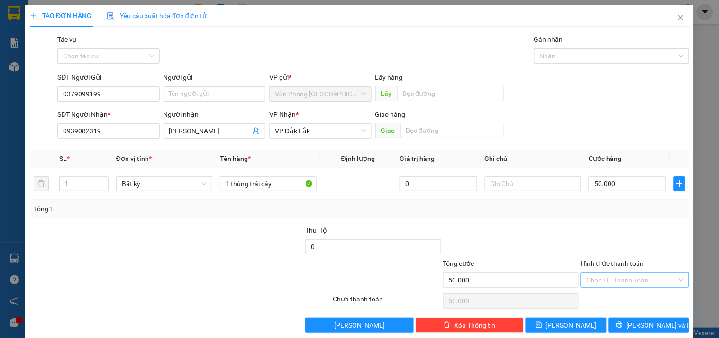
drag, startPoint x: 615, startPoint y: 282, endPoint x: 617, endPoint y: 274, distance: 8.4
click at [615, 282] on input "Hình thức thanh toán" at bounding box center [631, 280] width 90 height 14
click at [621, 229] on div "Tại văn phòng" at bounding box center [629, 230] width 96 height 10
type input "0"
click at [649, 325] on span "Lưu và In" at bounding box center [660, 325] width 66 height 10
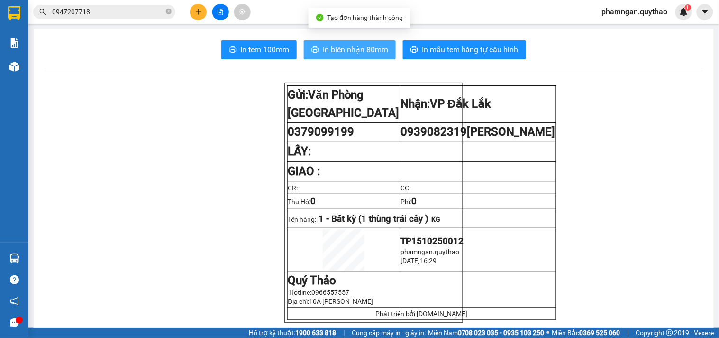
click at [338, 51] on span "In biên nhận 80mm" at bounding box center [355, 50] width 65 height 12
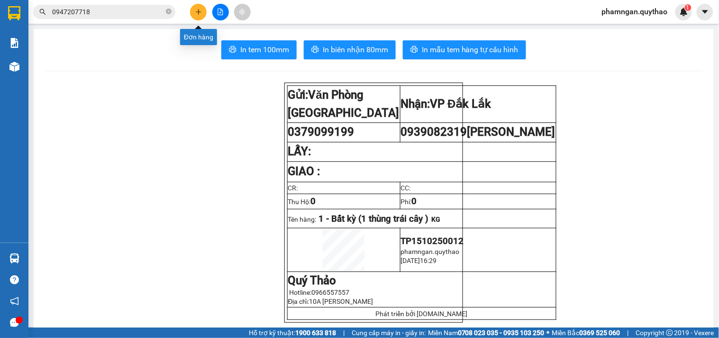
click at [195, 11] on icon "plus" at bounding box center [198, 12] width 7 height 7
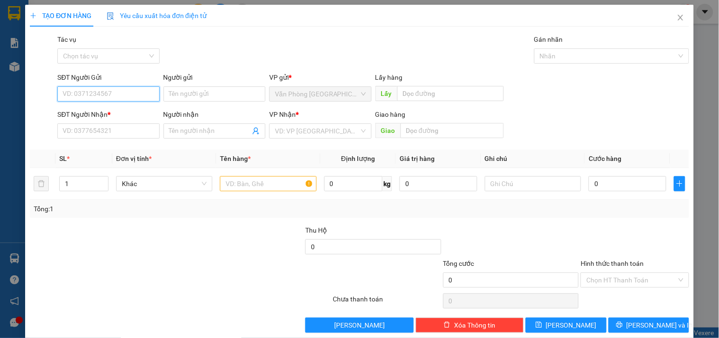
click at [102, 94] on input "SĐT Người Gửi" at bounding box center [108, 93] width 102 height 15
type input "0933381399"
drag, startPoint x: 102, startPoint y: 111, endPoint x: 316, endPoint y: 164, distance: 219.7
click at [103, 111] on div "0933381399" at bounding box center [108, 113] width 90 height 10
type input "0344562356"
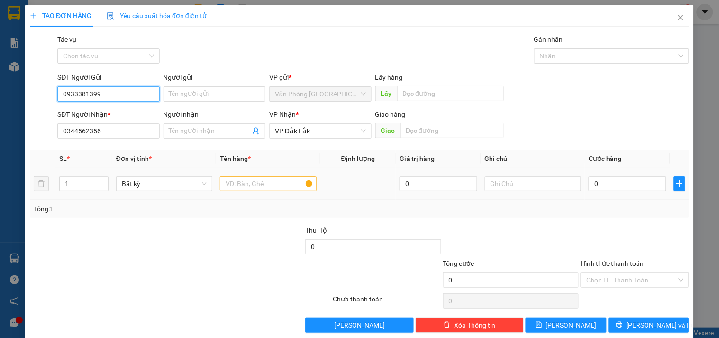
type input "0933381399"
click at [285, 184] on input "text" at bounding box center [268, 183] width 96 height 15
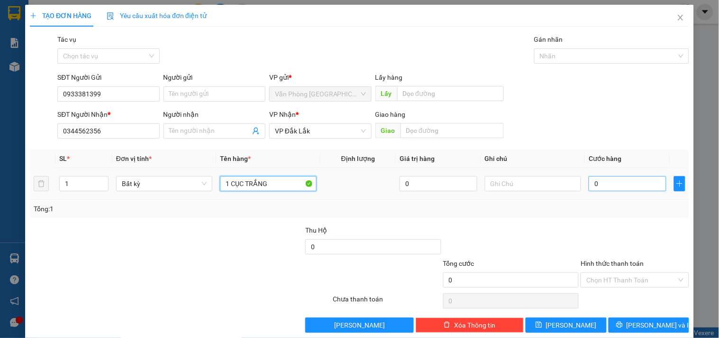
type input "1 CỤC TRẮNG"
click at [635, 187] on input "0" at bounding box center [628, 183] width 78 height 15
type input "4"
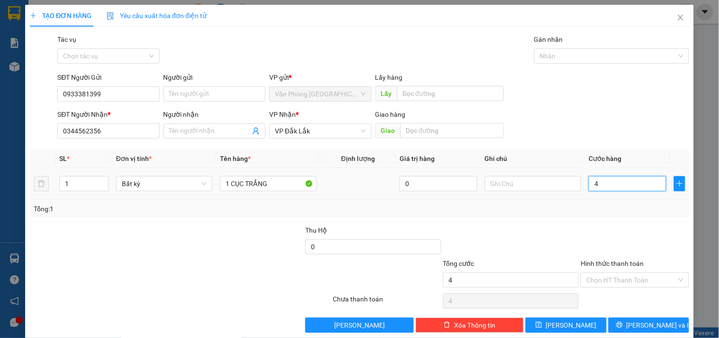
type input "40"
type input "40.000"
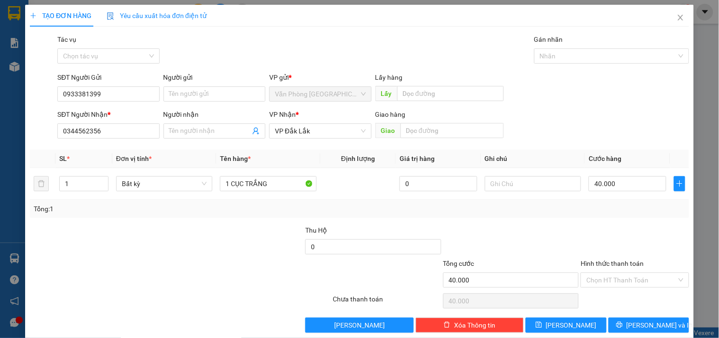
drag, startPoint x: 623, startPoint y: 276, endPoint x: 629, endPoint y: 271, distance: 7.0
click at [626, 275] on input "Hình thức thanh toán" at bounding box center [631, 280] width 90 height 14
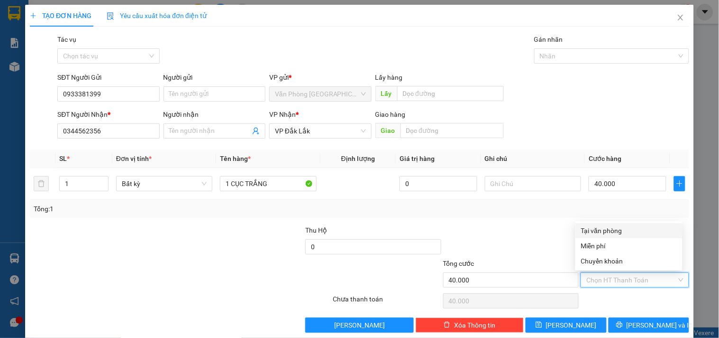
drag, startPoint x: 609, startPoint y: 224, endPoint x: 612, endPoint y: 246, distance: 21.7
click at [609, 225] on div "Tại văn phòng" at bounding box center [628, 230] width 107 height 15
type input "0"
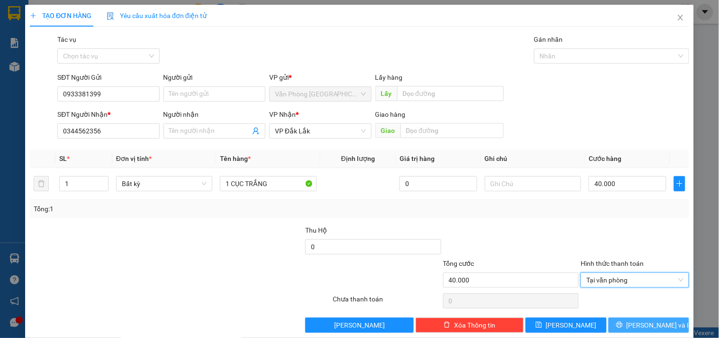
click at [623, 325] on icon "printer" at bounding box center [619, 324] width 7 height 7
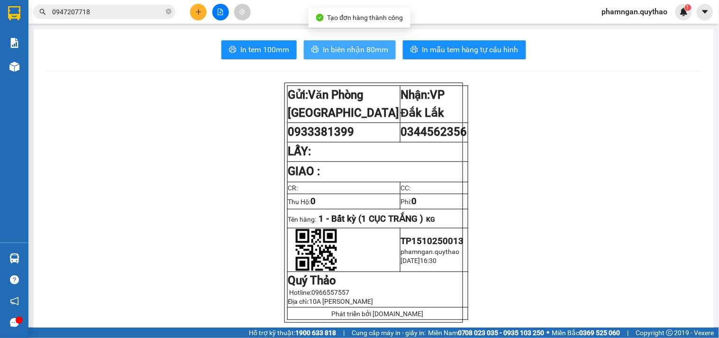
click at [343, 55] on button "In biên nhận 80mm" at bounding box center [350, 49] width 92 height 19
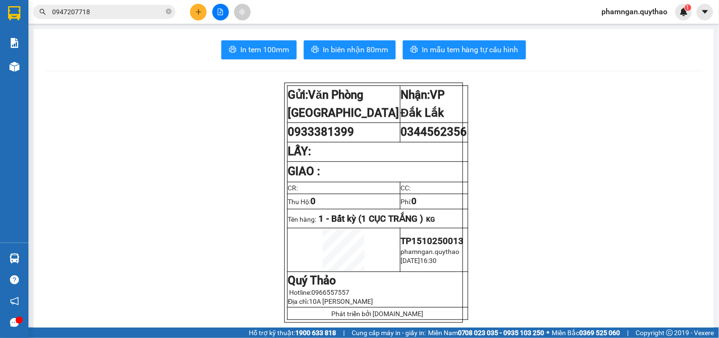
click at [201, 12] on icon "plus" at bounding box center [198, 12] width 7 height 7
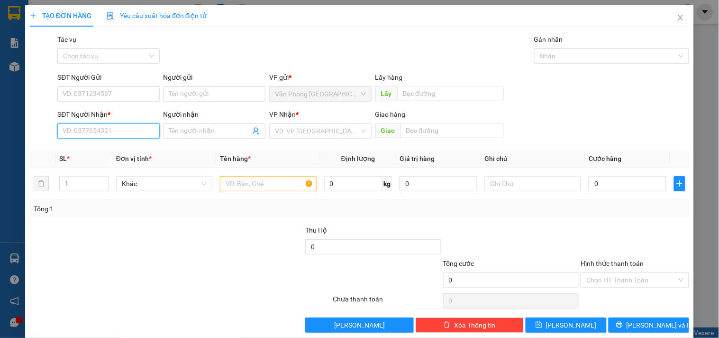
click at [91, 131] on input "SĐT Người Nhận *" at bounding box center [108, 130] width 102 height 15
type input "0843157999"
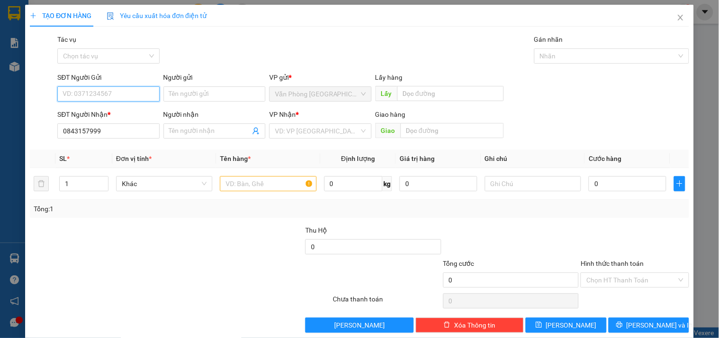
click at [104, 90] on input "SĐT Người Gửi" at bounding box center [108, 93] width 102 height 15
type input "0773983618"
click at [248, 182] on input "text" at bounding box center [268, 183] width 96 height 15
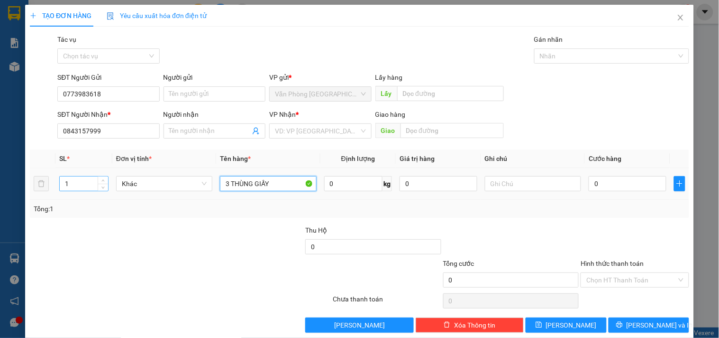
type input "3 THÙNG GIẤY"
click at [78, 183] on input "1" at bounding box center [84, 183] width 48 height 14
type input "3"
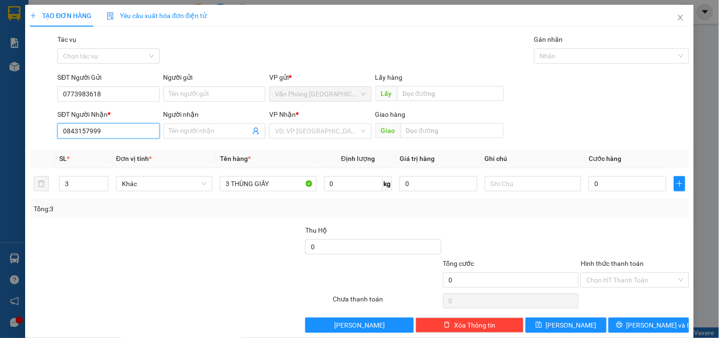
drag, startPoint x: 114, startPoint y: 129, endPoint x: 16, endPoint y: 127, distance: 98.2
click at [16, 127] on div "TẠO ĐƠN HÀNG Yêu cầu xuất hóa đơn điện tử Transit Pickup Surcharge Ids Transit …" at bounding box center [359, 169] width 719 height 338
click at [348, 135] on input "search" at bounding box center [317, 131] width 84 height 14
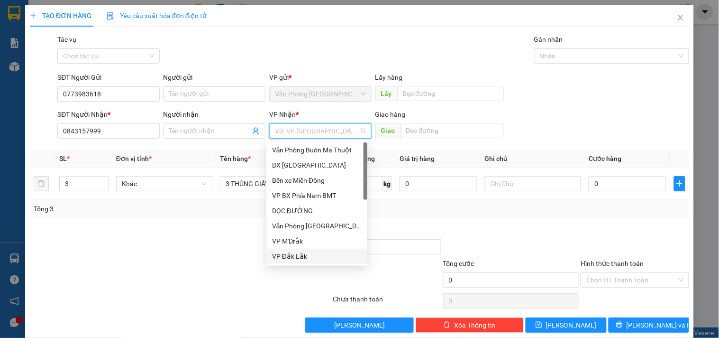
click at [306, 253] on div "VP Đắk Lắk" at bounding box center [317, 256] width 90 height 10
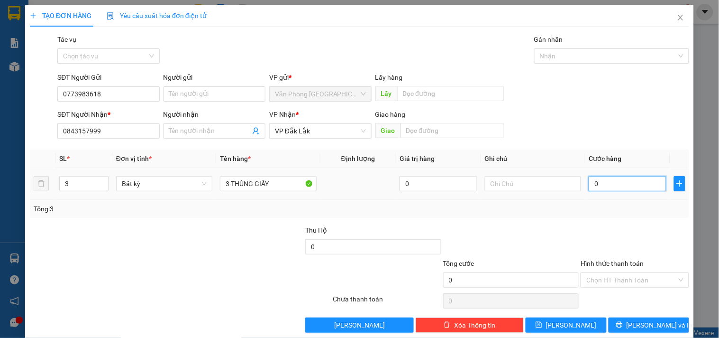
click at [609, 183] on input "0" at bounding box center [628, 183] width 78 height 15
type input "2"
type input "20"
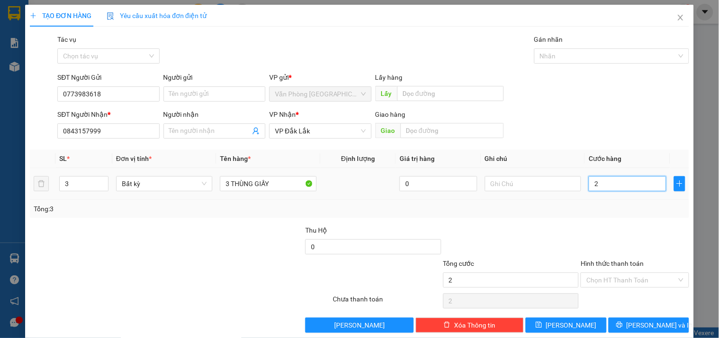
type input "20"
type input "200"
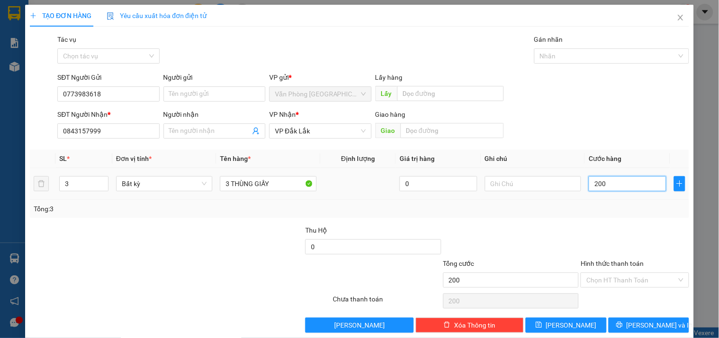
type input "2.000"
type input "20.000"
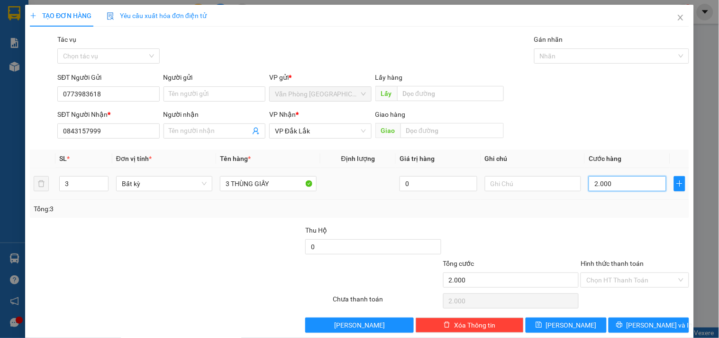
type input "20.000"
type input "200.000"
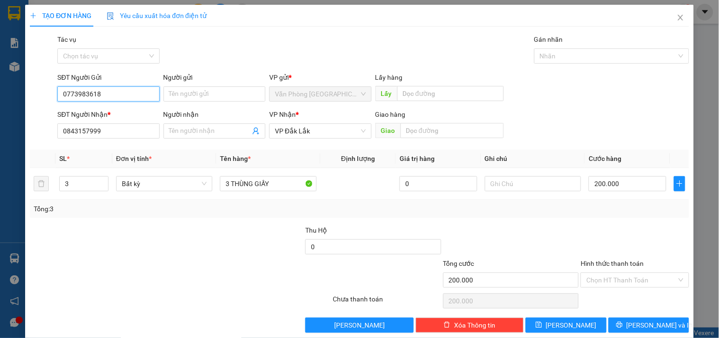
click at [109, 96] on input "0773983618" at bounding box center [108, 93] width 102 height 15
click at [649, 271] on div "Hình thức thanh toán" at bounding box center [635, 265] width 108 height 14
click at [648, 278] on input "Hình thức thanh toán" at bounding box center [631, 280] width 90 height 14
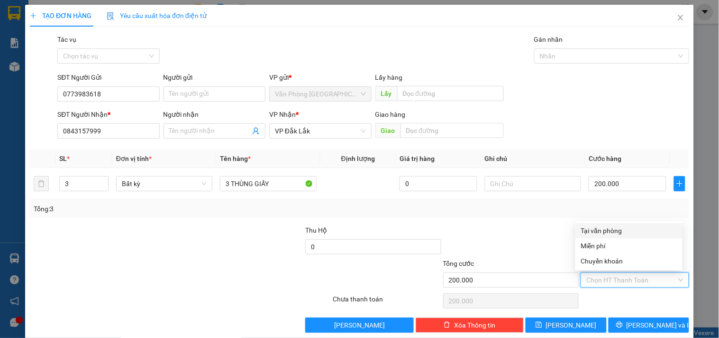
click at [622, 228] on div "Tại văn phòng" at bounding box center [629, 230] width 96 height 10
type input "0"
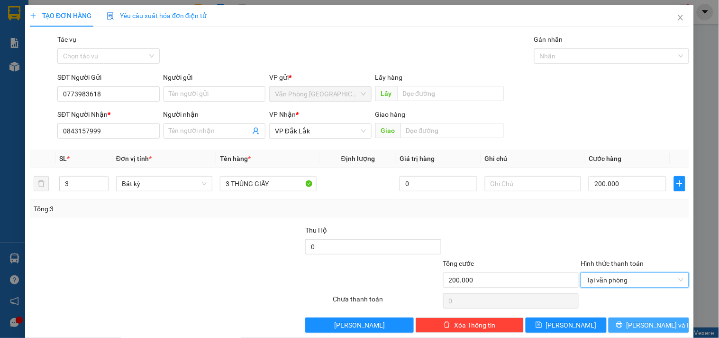
click at [646, 322] on span "Lưu và In" at bounding box center [660, 325] width 66 height 10
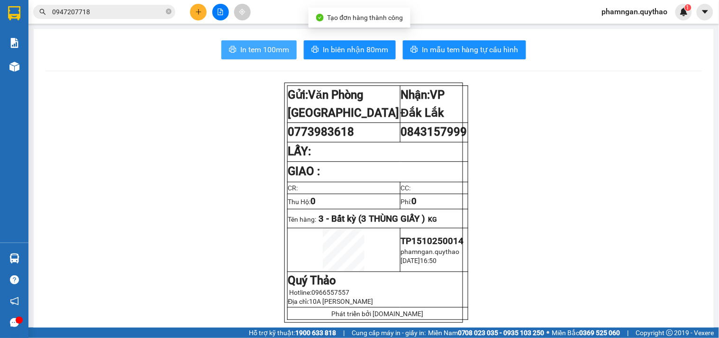
click at [266, 53] on span "In tem 100mm" at bounding box center [264, 50] width 49 height 12
drag, startPoint x: 264, startPoint y: 52, endPoint x: 259, endPoint y: 77, distance: 25.6
click at [265, 52] on span "In tem 100mm" at bounding box center [264, 50] width 49 height 12
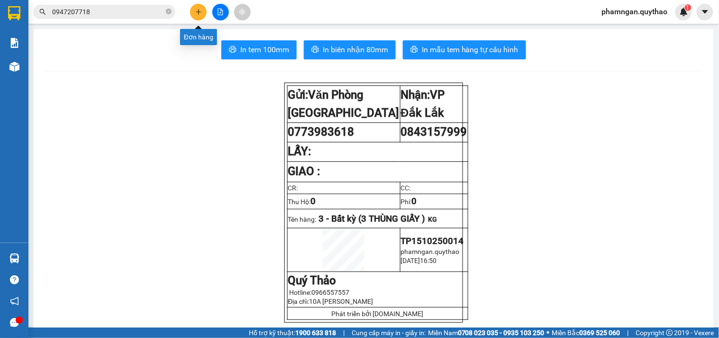
click at [196, 9] on icon "plus" at bounding box center [198, 12] width 7 height 7
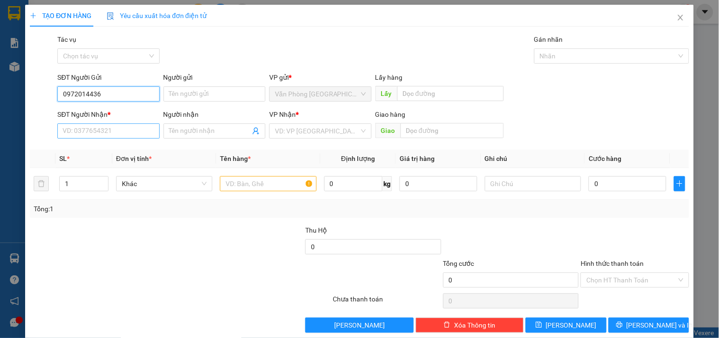
type input "0972014436"
click at [124, 129] on input "SĐT Người Nhận *" at bounding box center [108, 130] width 102 height 15
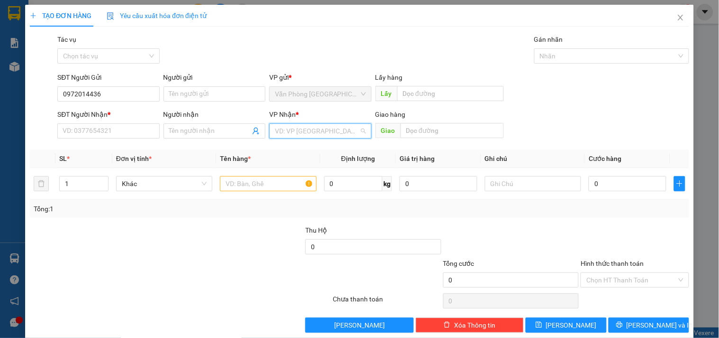
click at [305, 130] on input "search" at bounding box center [317, 131] width 84 height 14
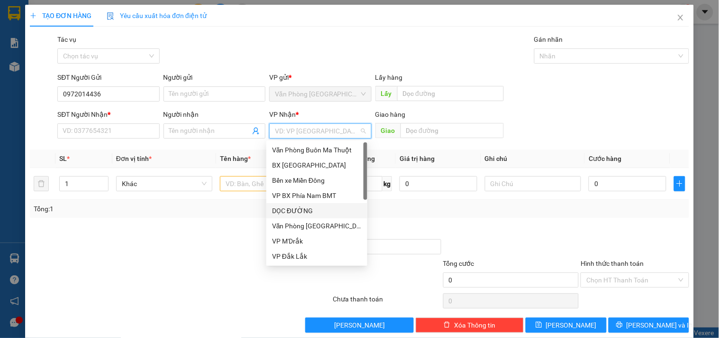
scroll to position [158, 0]
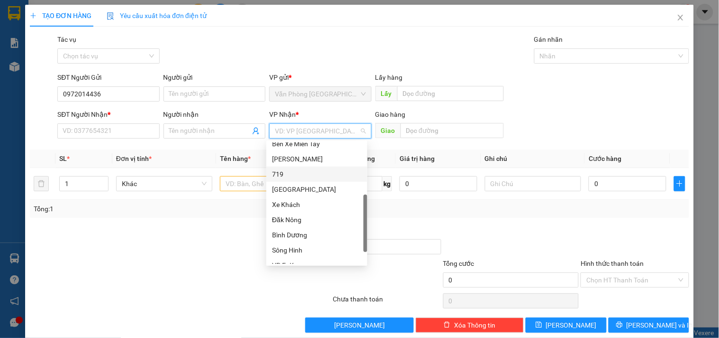
drag, startPoint x: 281, startPoint y: 173, endPoint x: 229, endPoint y: 166, distance: 52.0
click at [279, 172] on div "719" at bounding box center [317, 174] width 90 height 10
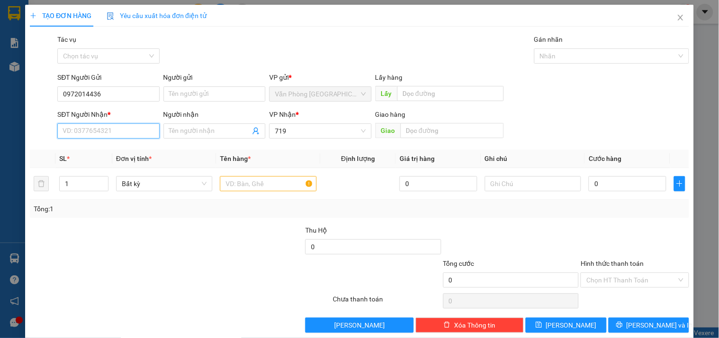
click at [92, 128] on input "SĐT Người Nhận *" at bounding box center [108, 130] width 102 height 15
type input "0374573807"
click at [280, 185] on input "text" at bounding box center [268, 183] width 96 height 15
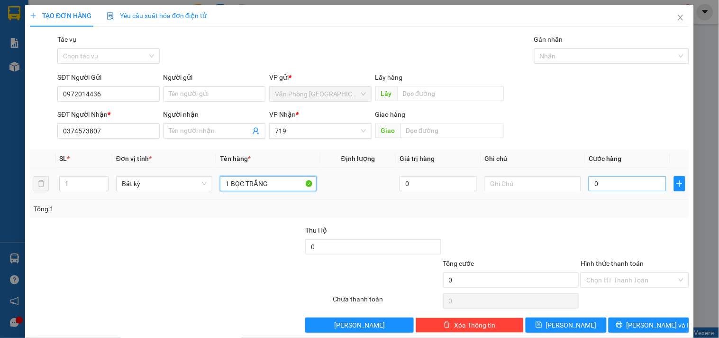
type input "1 BỌC TRẮNG"
click at [630, 178] on input "0" at bounding box center [628, 183] width 78 height 15
type input "4"
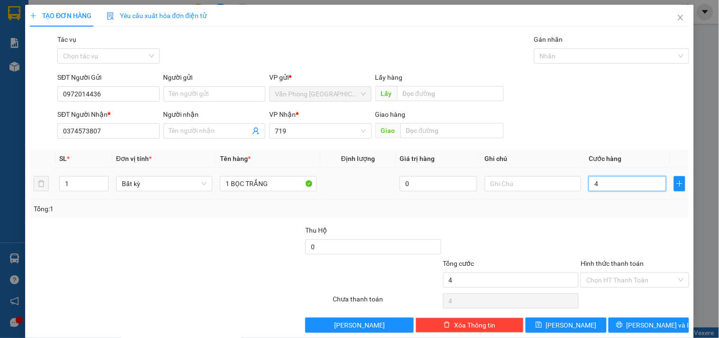
type input "40"
type input "40.000"
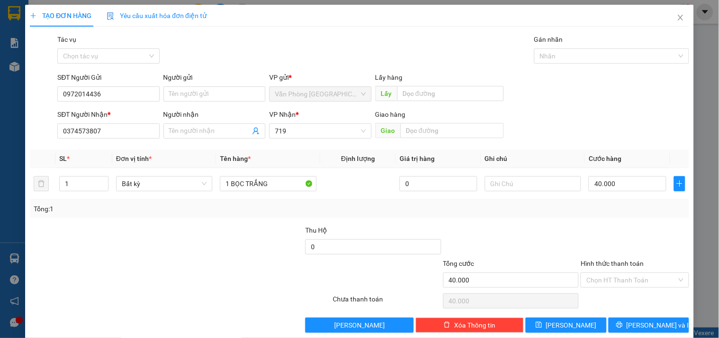
drag, startPoint x: 638, startPoint y: 281, endPoint x: 633, endPoint y: 230, distance: 50.9
click at [638, 280] on input "Hình thức thanh toán" at bounding box center [631, 280] width 90 height 14
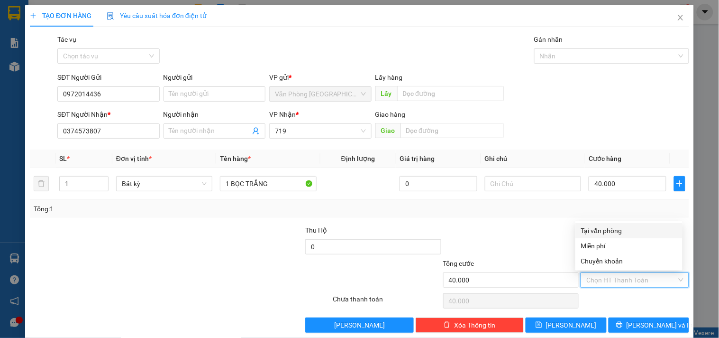
drag, startPoint x: 614, startPoint y: 226, endPoint x: 646, endPoint y: 257, distance: 44.6
click at [618, 226] on div "Tại văn phòng" at bounding box center [629, 230] width 96 height 10
type input "0"
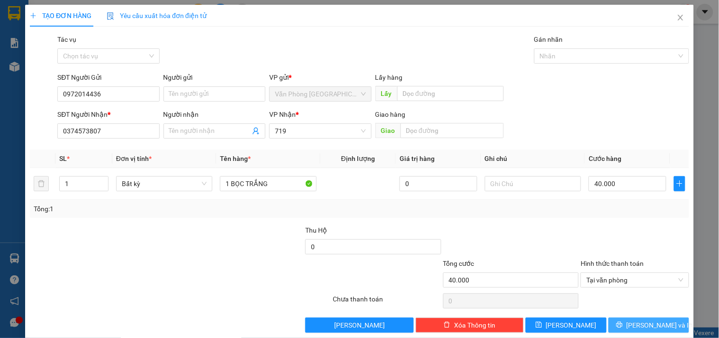
click at [637, 328] on span "Lưu và In" at bounding box center [660, 325] width 66 height 10
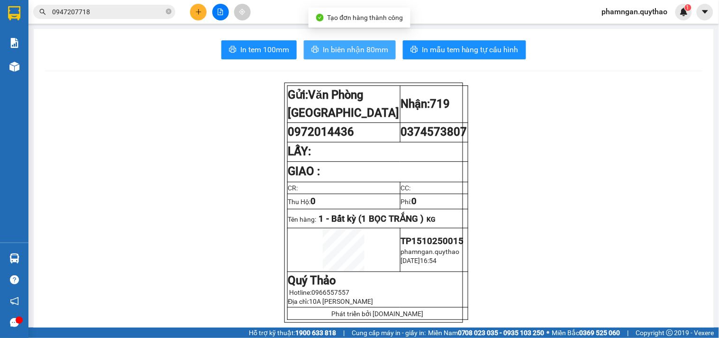
drag, startPoint x: 352, startPoint y: 48, endPoint x: 343, endPoint y: 100, distance: 53.0
click at [354, 48] on span "In biên nhận 80mm" at bounding box center [355, 50] width 65 height 12
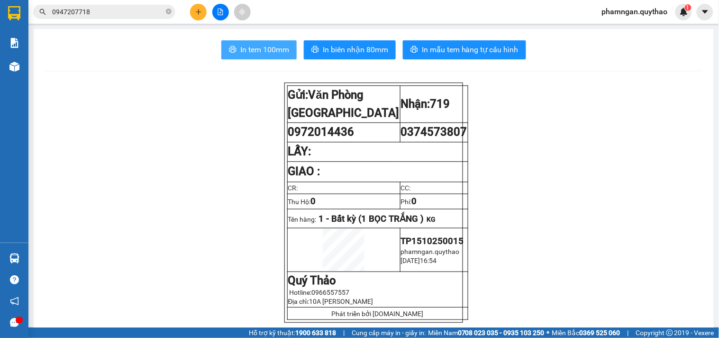
click at [254, 46] on span "In tem 100mm" at bounding box center [264, 50] width 49 height 12
click at [195, 12] on icon "plus" at bounding box center [198, 12] width 7 height 7
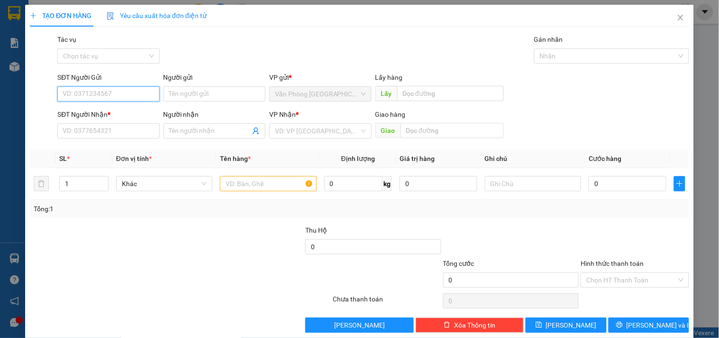
click at [91, 91] on input "SĐT Người Gửi" at bounding box center [108, 93] width 102 height 15
click at [92, 92] on input "0377583515" at bounding box center [108, 93] width 102 height 15
type input "0377583315"
click at [107, 110] on div "0377583315" at bounding box center [108, 113] width 90 height 10
type input "0385558554"
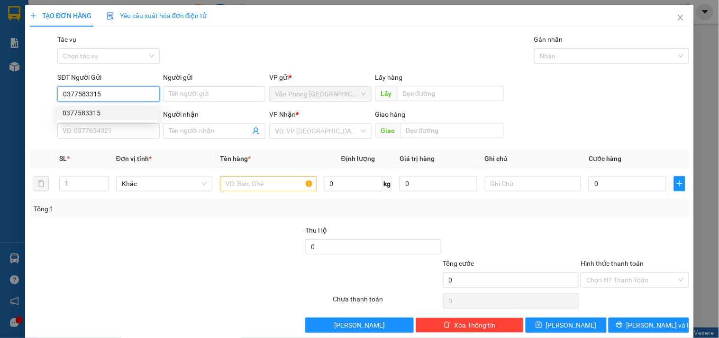
type input "CX EBAR"
type input "0377583315"
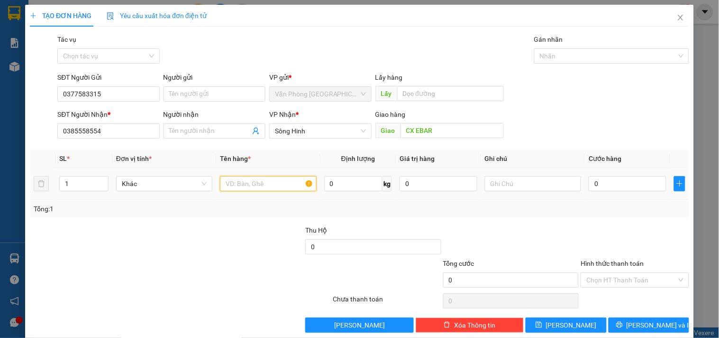
click at [250, 187] on input "text" at bounding box center [268, 183] width 96 height 15
type input "1 THÙNG GIẤY + 1 TÚM XANH"
click at [89, 184] on input "1" at bounding box center [84, 183] width 48 height 14
type input "2"
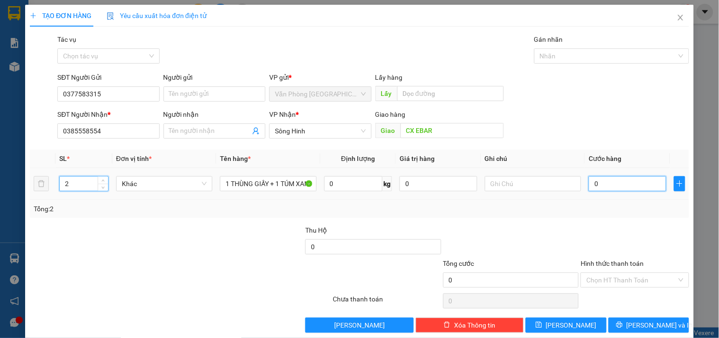
click at [616, 187] on input "0" at bounding box center [628, 183] width 78 height 15
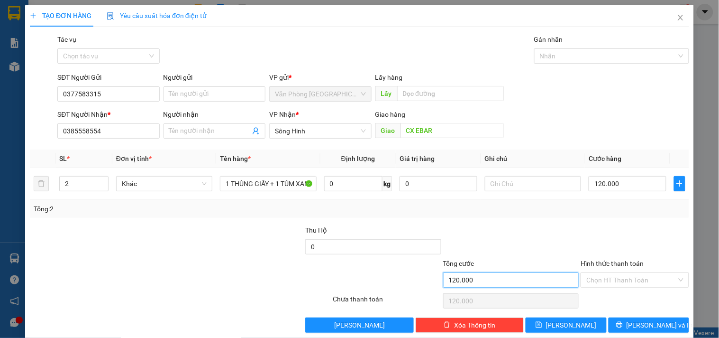
click at [546, 281] on input "120.000" at bounding box center [511, 279] width 136 height 15
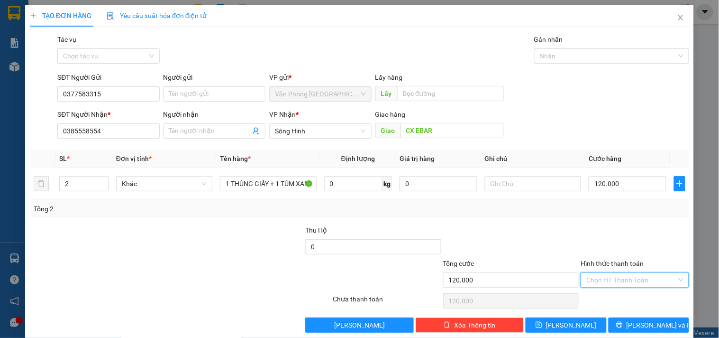
click at [589, 281] on input "Hình thức thanh toán" at bounding box center [631, 280] width 90 height 14
drag, startPoint x: 602, startPoint y: 228, endPoint x: 631, endPoint y: 265, distance: 47.3
click at [604, 228] on div "Tại văn phòng" at bounding box center [629, 230] width 96 height 10
click at [633, 325] on button "Lưu và In" at bounding box center [649, 324] width 81 height 15
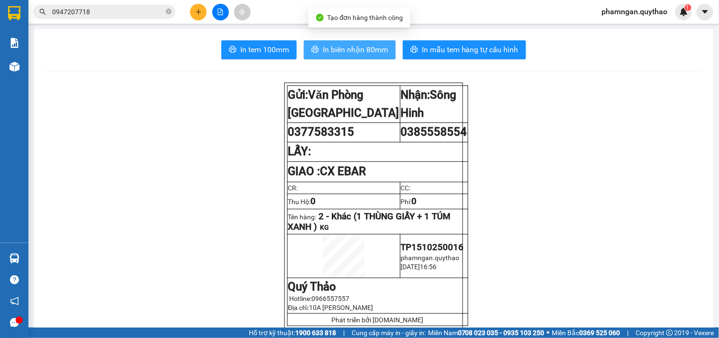
click at [370, 46] on span "In biên nhận 80mm" at bounding box center [355, 50] width 65 height 12
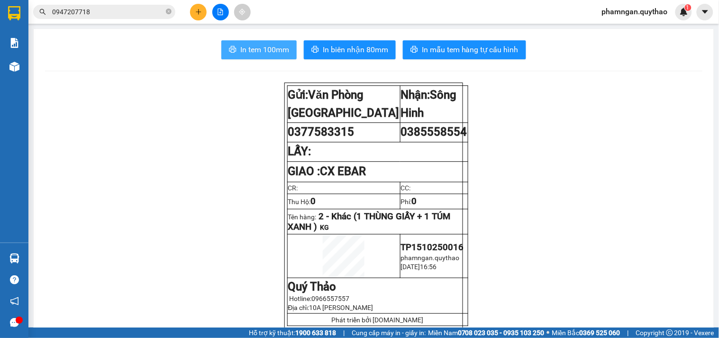
click at [268, 48] on span "In tem 100mm" at bounding box center [264, 50] width 49 height 12
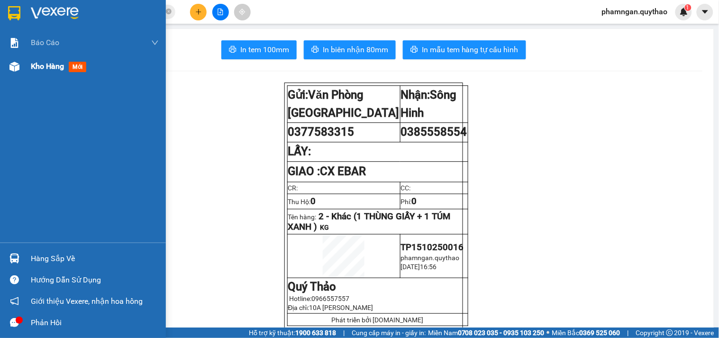
click at [19, 62] on div at bounding box center [14, 66] width 17 height 17
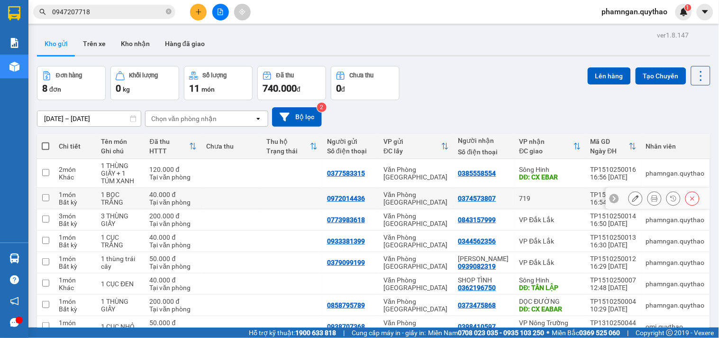
click at [651, 201] on icon at bounding box center [654, 198] width 7 height 7
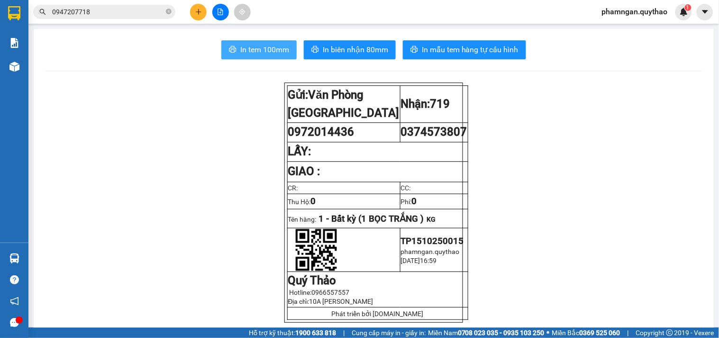
click at [269, 51] on span "In tem 100mm" at bounding box center [264, 50] width 49 height 12
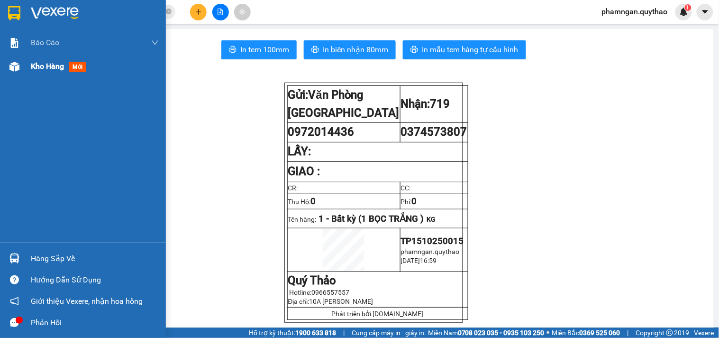
click at [15, 72] on div at bounding box center [14, 66] width 17 height 17
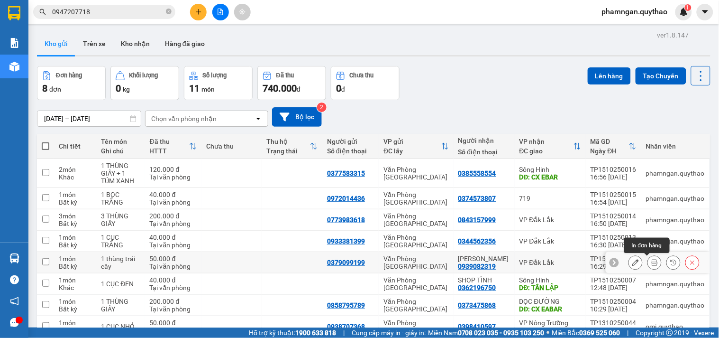
click at [648, 259] on button at bounding box center [654, 262] width 13 height 17
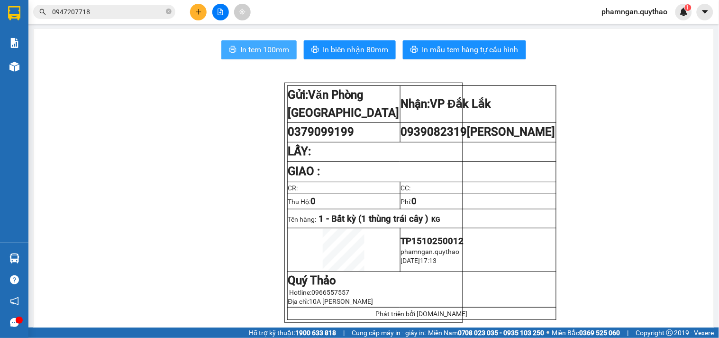
click at [258, 54] on span "In tem 100mm" at bounding box center [264, 50] width 49 height 12
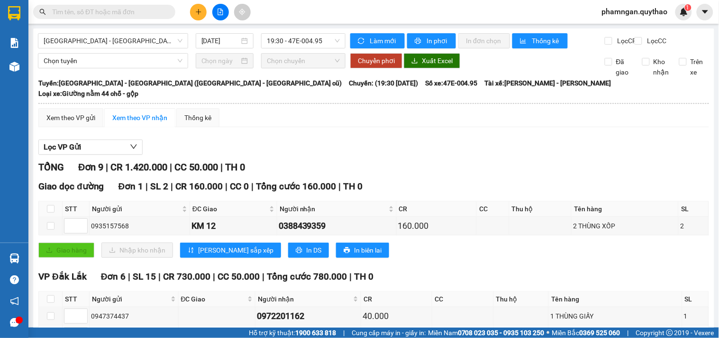
click at [155, 12] on input "text" at bounding box center [108, 12] width 112 height 10
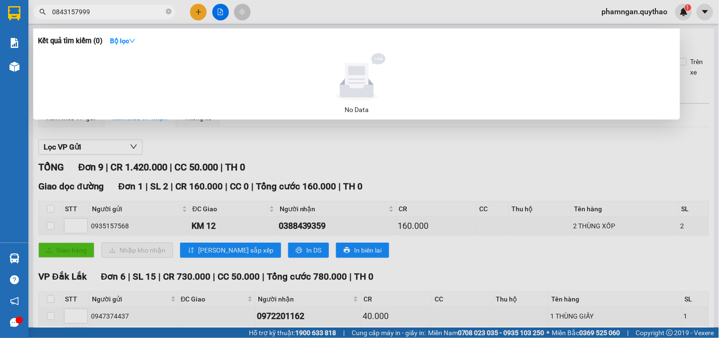
type input "0843157999"
